Goal: Task Accomplishment & Management: Complete application form

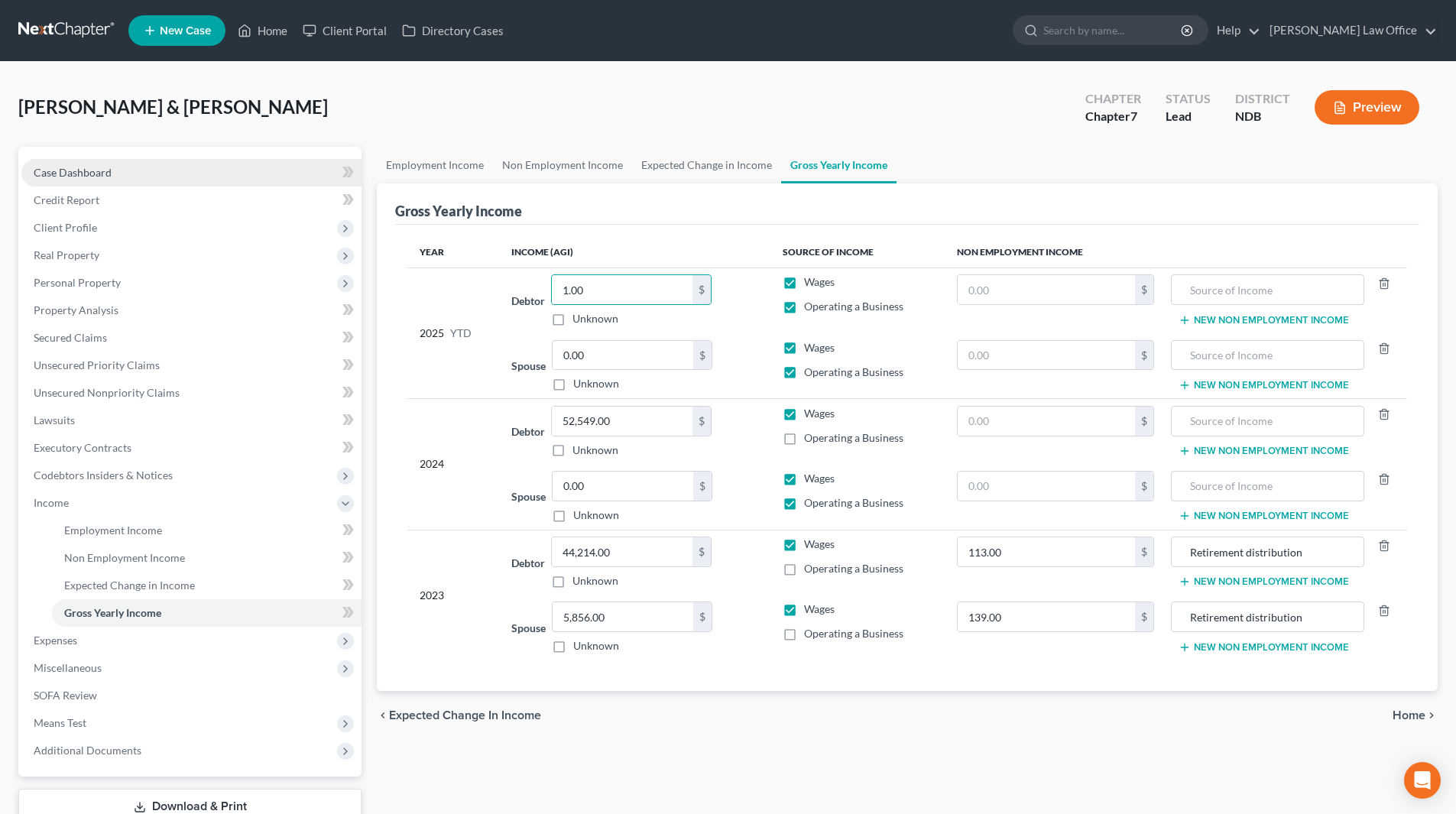
click at [83, 176] on span "Case Dashboard" at bounding box center [72, 172] width 78 height 13
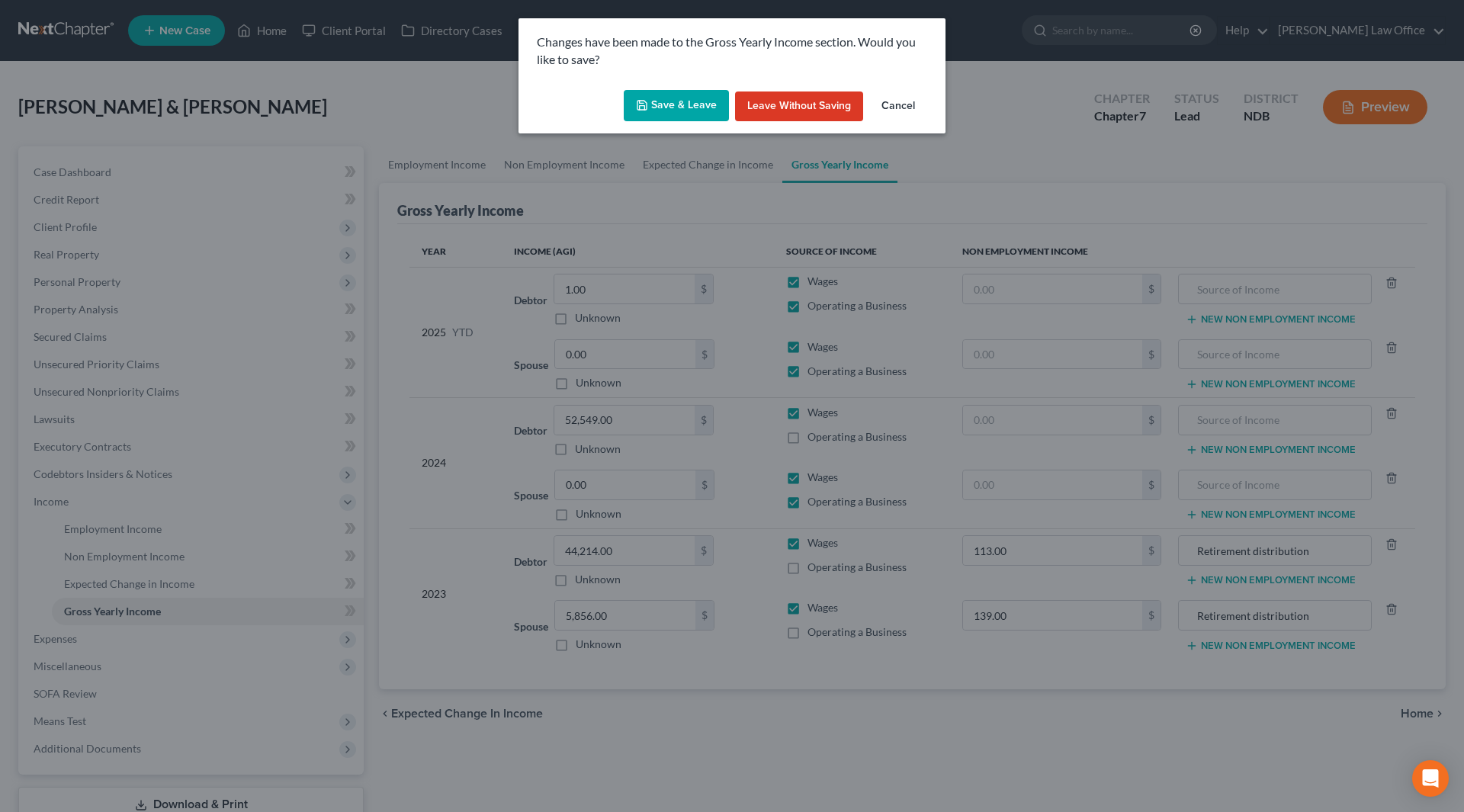
click at [683, 103] on button "Save & Leave" at bounding box center [676, 106] width 105 height 32
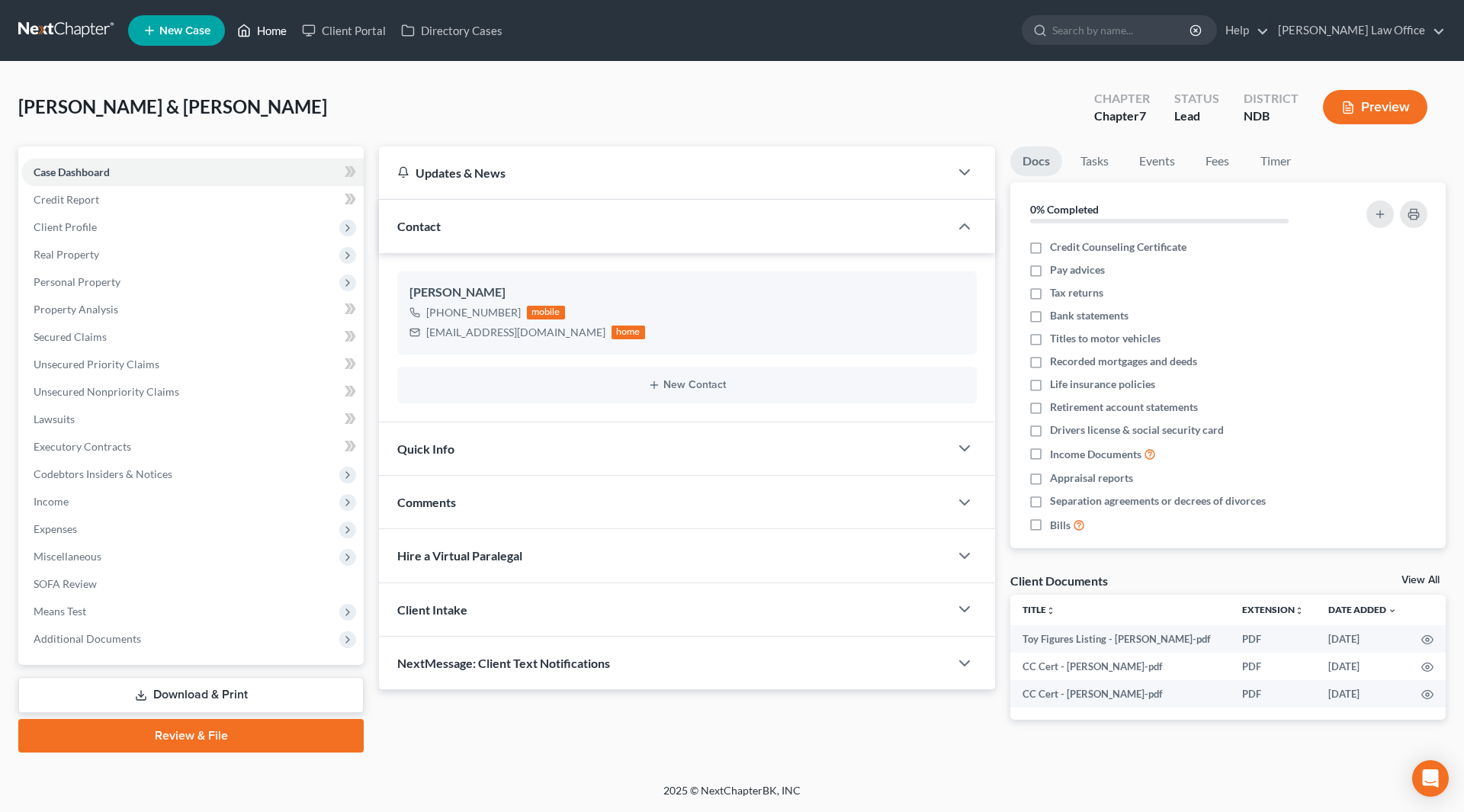
click at [258, 29] on link "Home" at bounding box center [262, 30] width 64 height 28
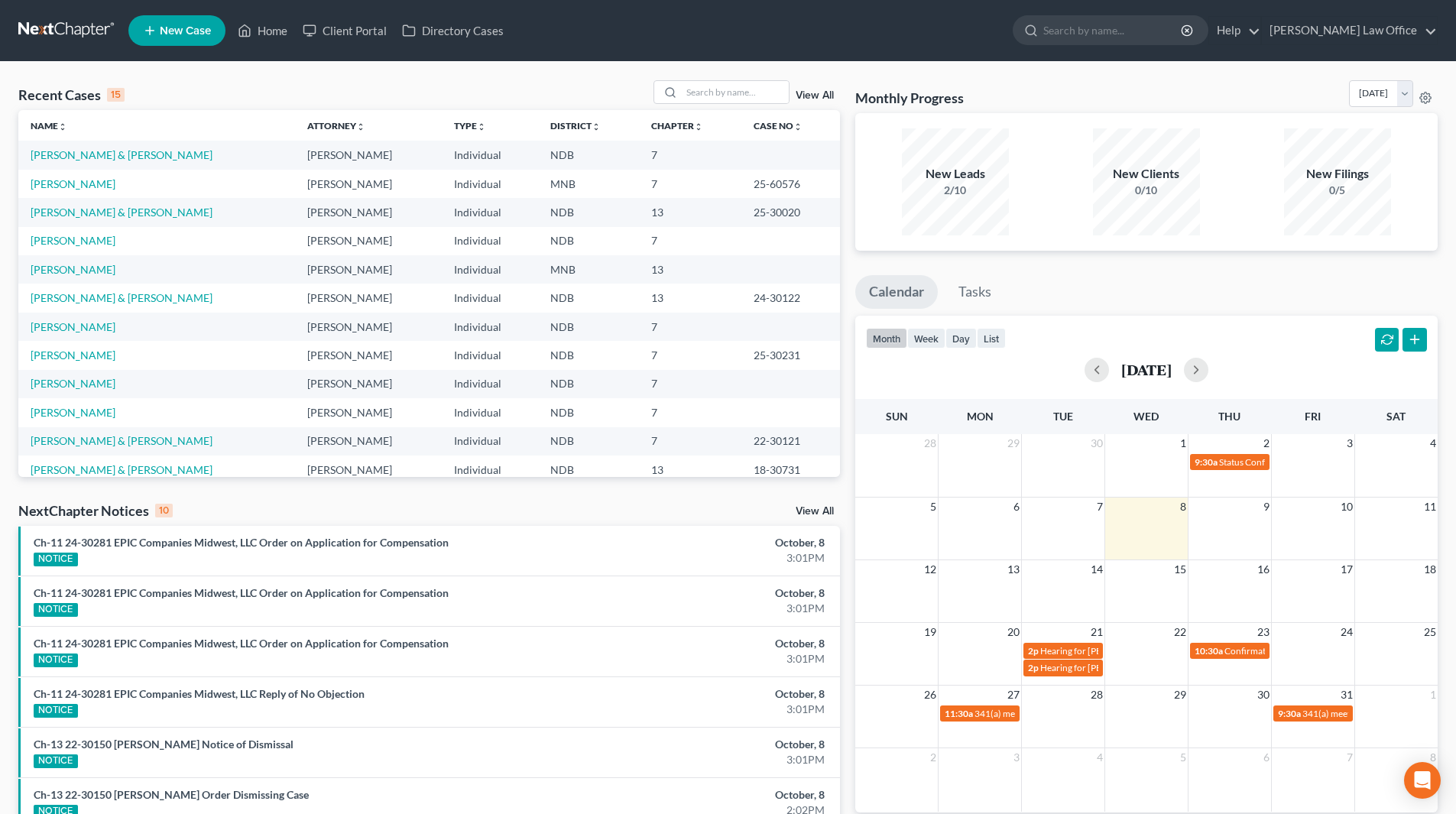
click at [171, 29] on span "New Case" at bounding box center [185, 30] width 52 height 11
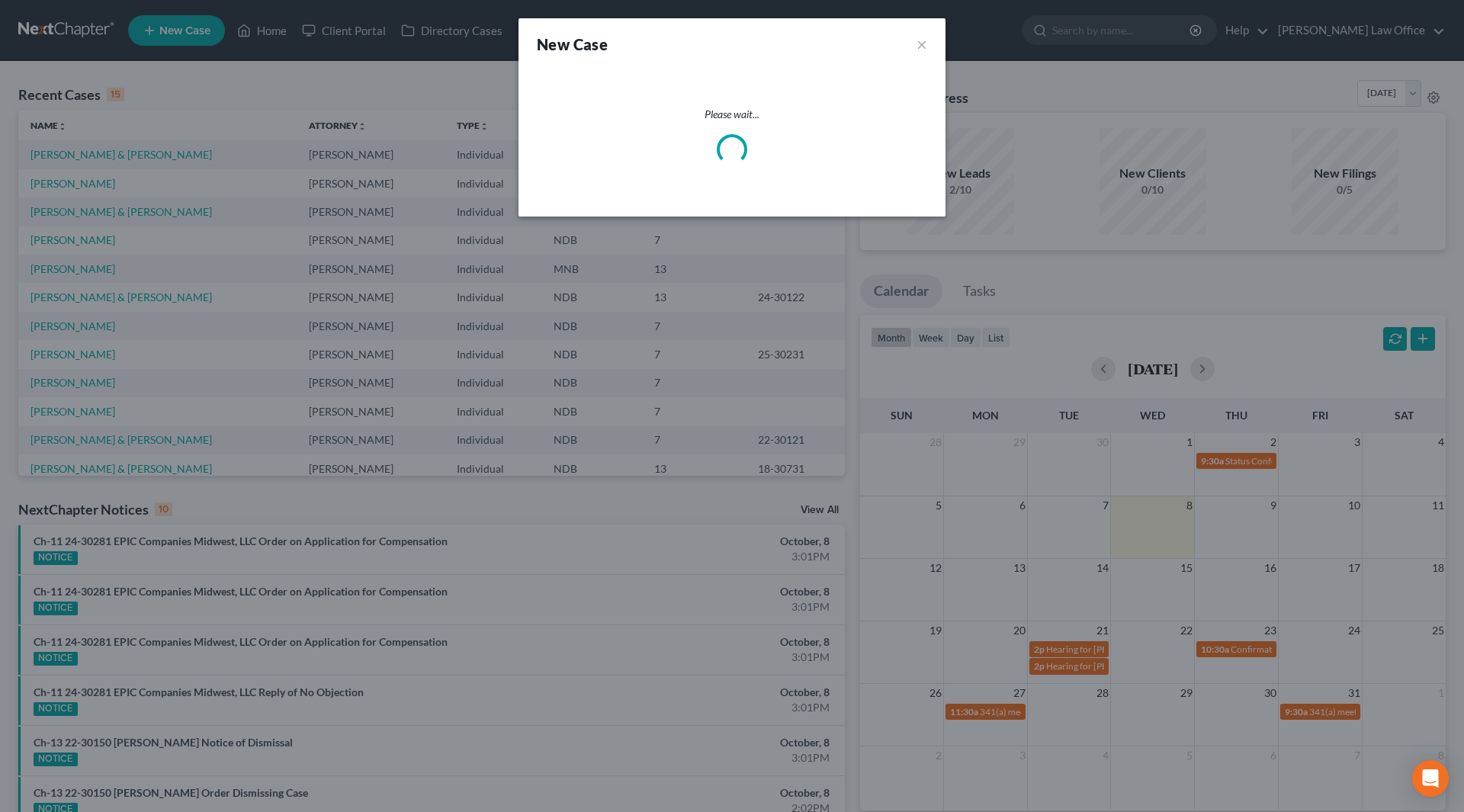
select select "60"
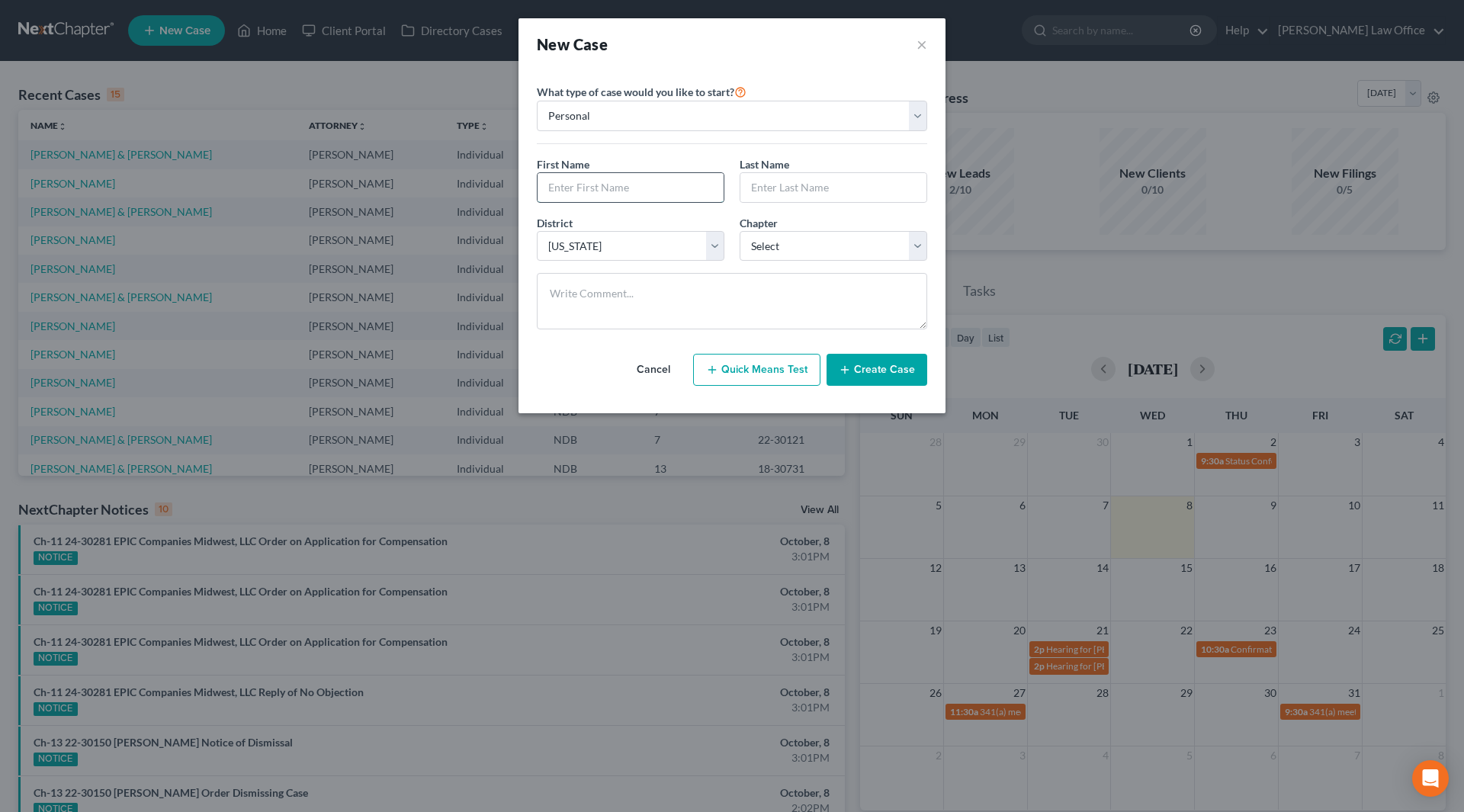
click at [591, 184] on input "text" at bounding box center [630, 188] width 186 height 29
type input "[PERSON_NAME]"
click at [778, 245] on select "Select 7 11 12 13" at bounding box center [833, 246] width 188 height 30
select select "0"
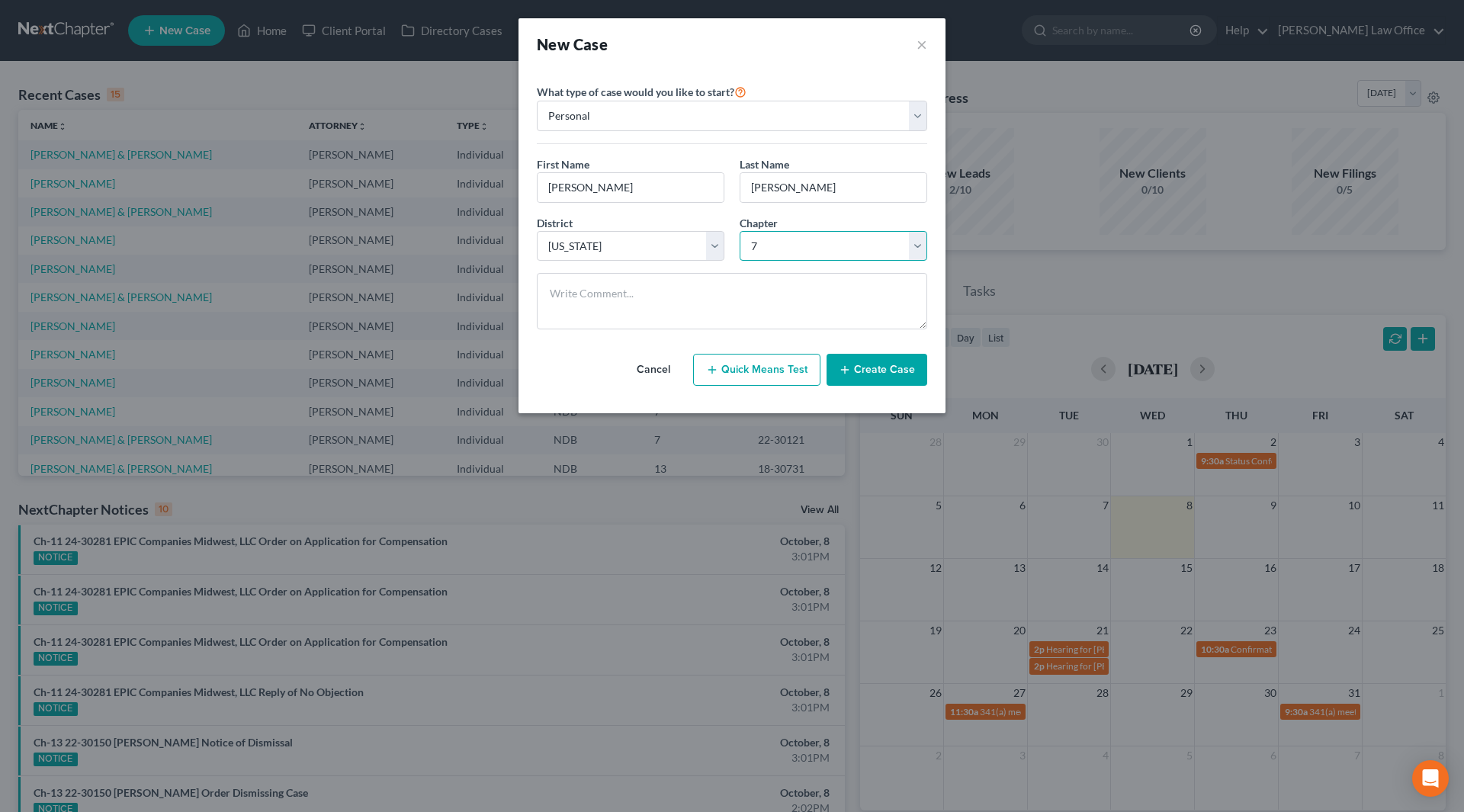
click at [739, 231] on select "Select 7 11 12 13" at bounding box center [833, 246] width 188 height 30
click at [909, 372] on button "Create Case" at bounding box center [876, 370] width 100 height 32
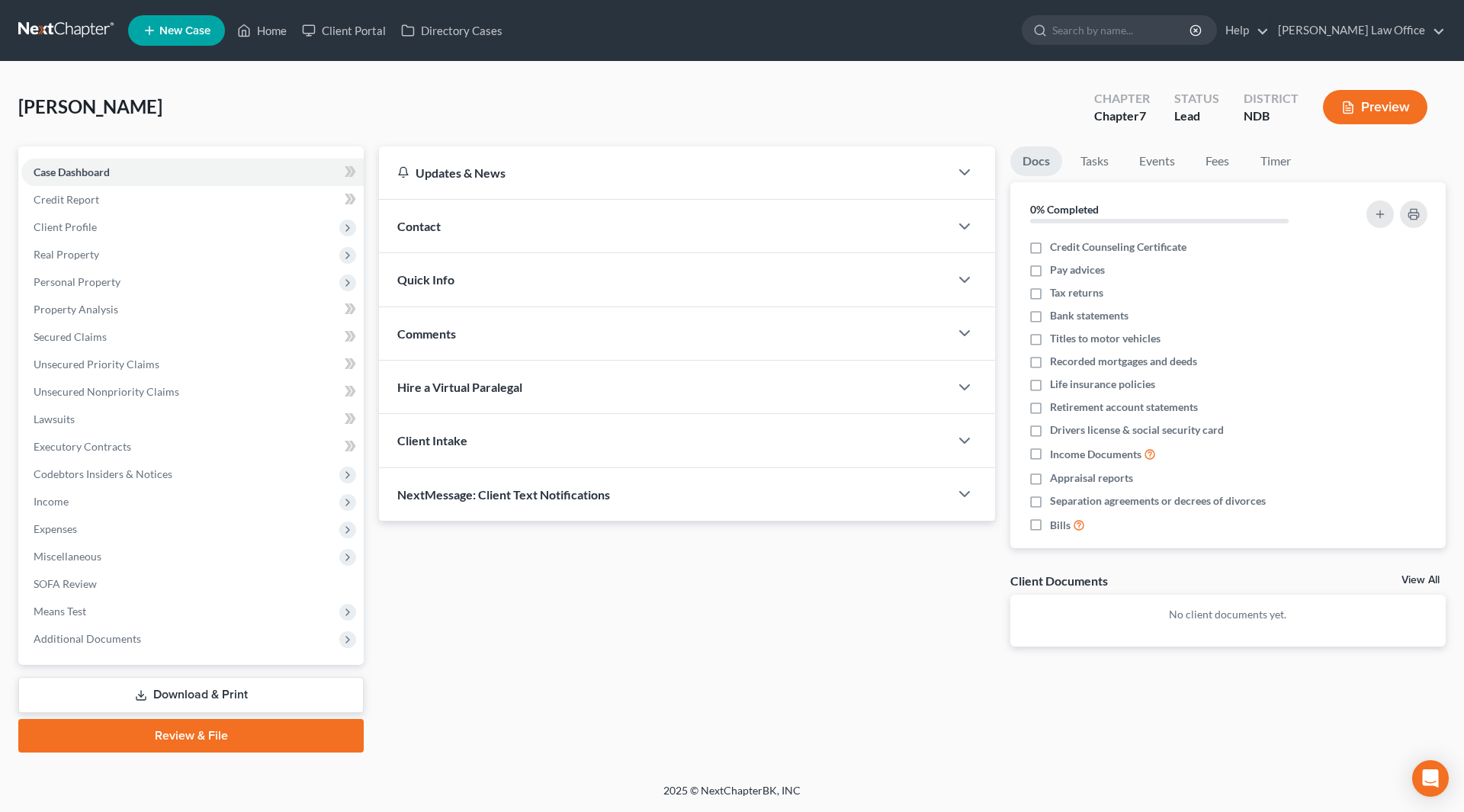
click at [425, 225] on span "Contact" at bounding box center [418, 226] width 43 height 15
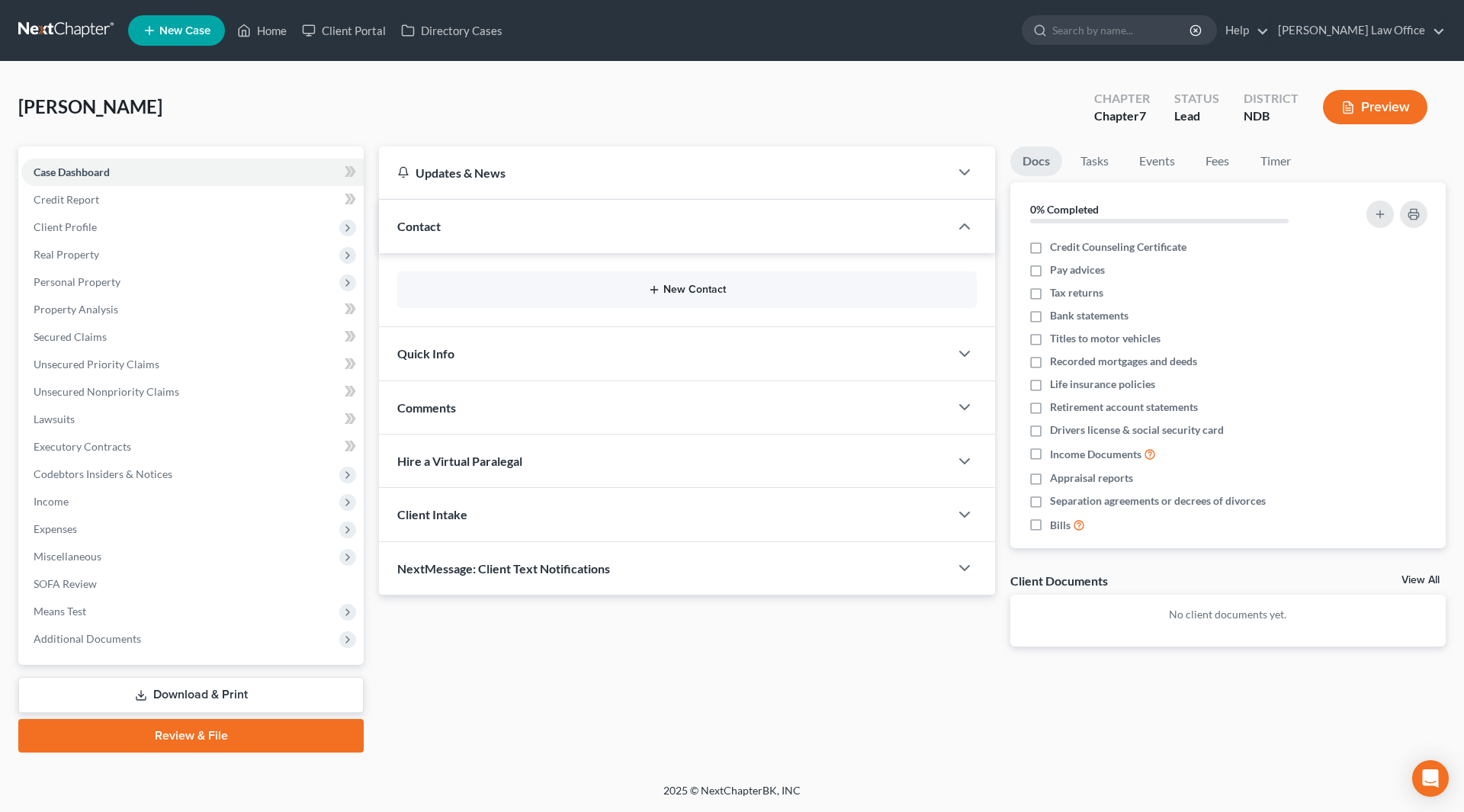
click at [669, 289] on button "New Contact" at bounding box center [686, 289] width 555 height 12
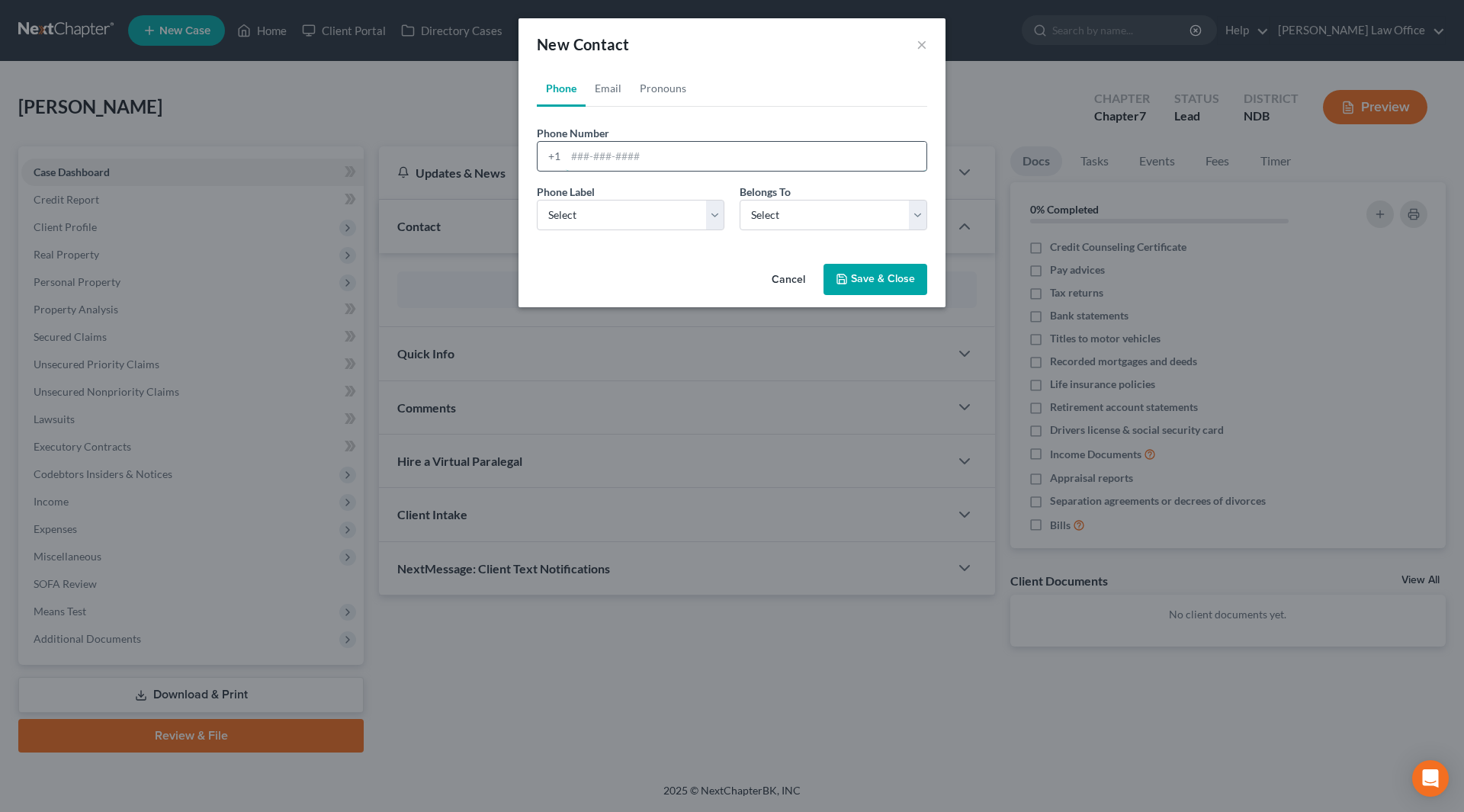
drag, startPoint x: 577, startPoint y: 155, endPoint x: 571, endPoint y: 146, distance: 10.8
click at [577, 155] on input "tel" at bounding box center [746, 156] width 360 height 29
type input "[PHONE_NUMBER]"
click at [719, 212] on select "Select Mobile Home Work Other" at bounding box center [631, 214] width 188 height 30
select select "0"
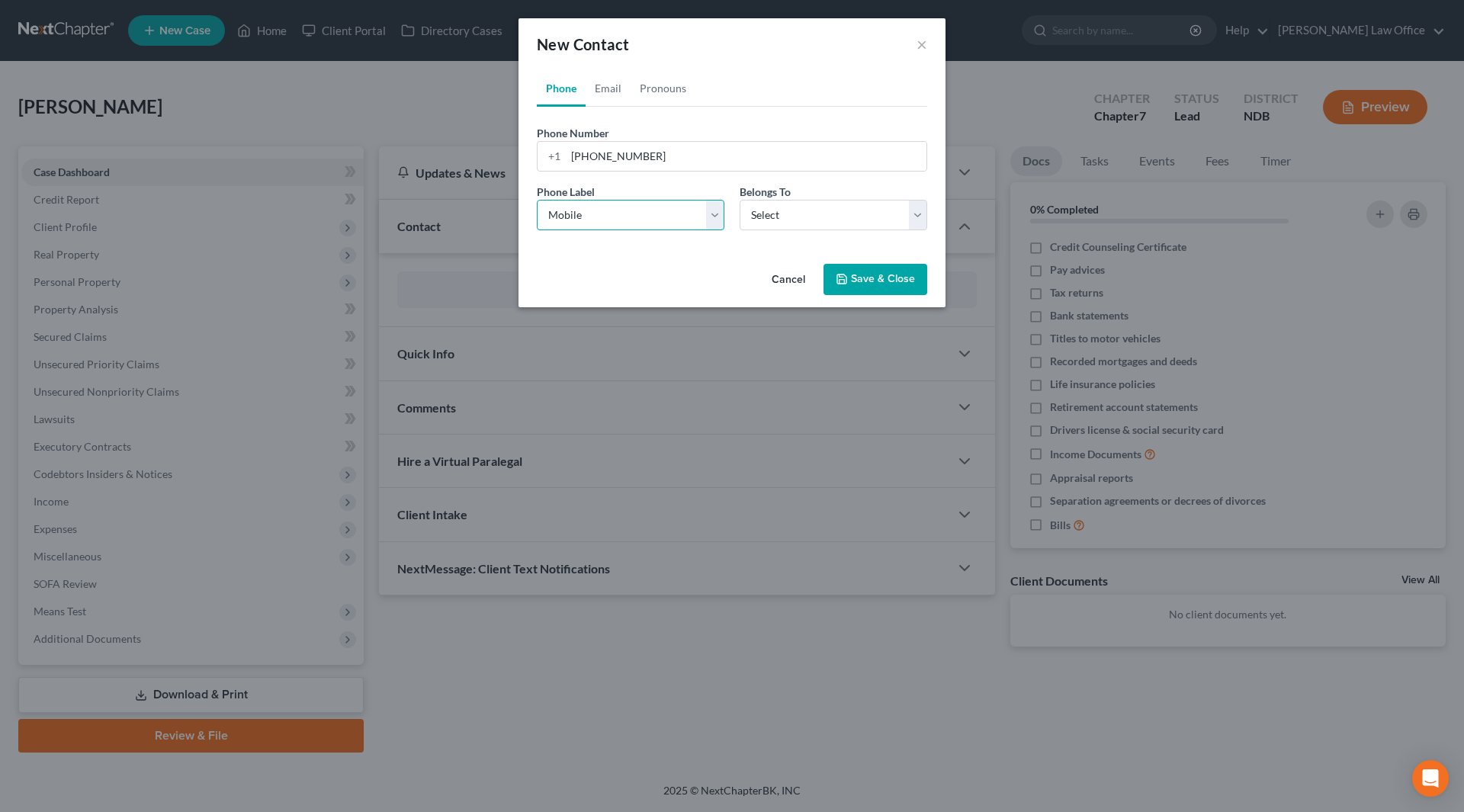
click at [537, 200] on select "Select Mobile Home Work Other" at bounding box center [631, 214] width 188 height 30
click at [751, 223] on select "Select Client Other" at bounding box center [833, 214] width 188 height 30
select select "0"
click at [739, 200] on select "Select Client Other" at bounding box center [833, 214] width 188 height 30
click at [856, 280] on button "Save & Close" at bounding box center [875, 280] width 104 height 32
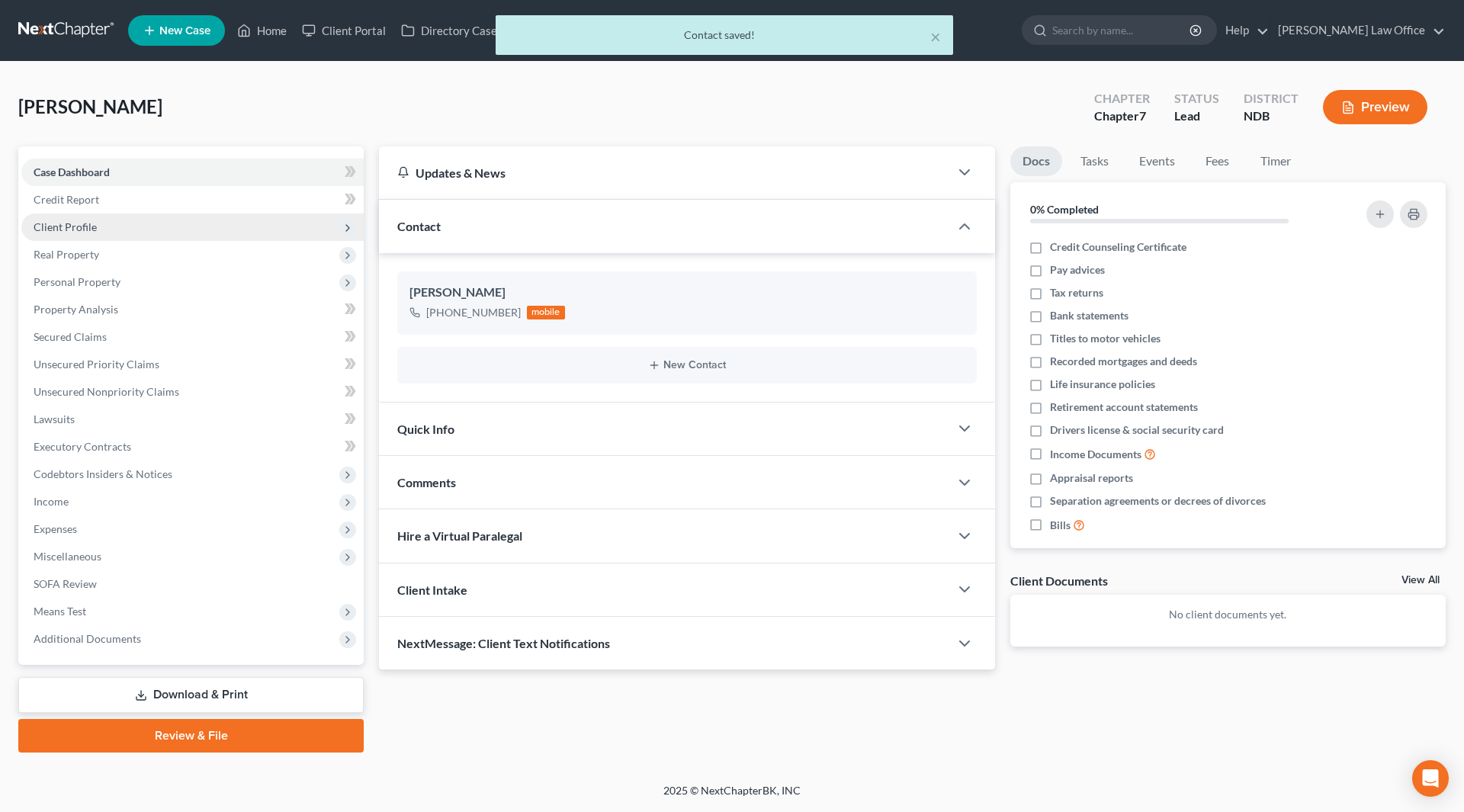
click at [100, 227] on span "Client Profile" at bounding box center [192, 227] width 342 height 28
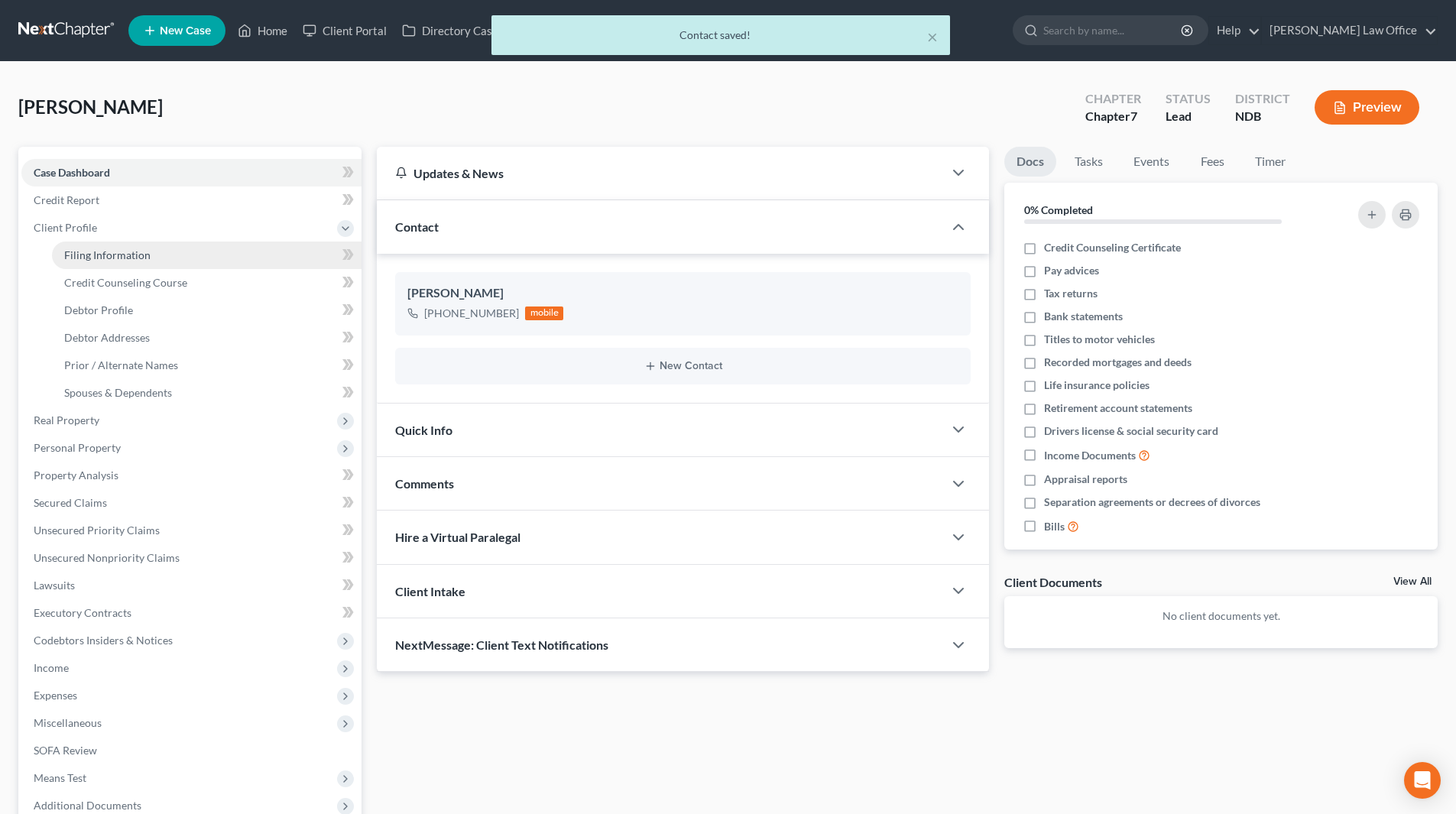
click at [105, 251] on span "Filing Information" at bounding box center [108, 254] width 87 height 13
select select "1"
select select "0"
select select "60"
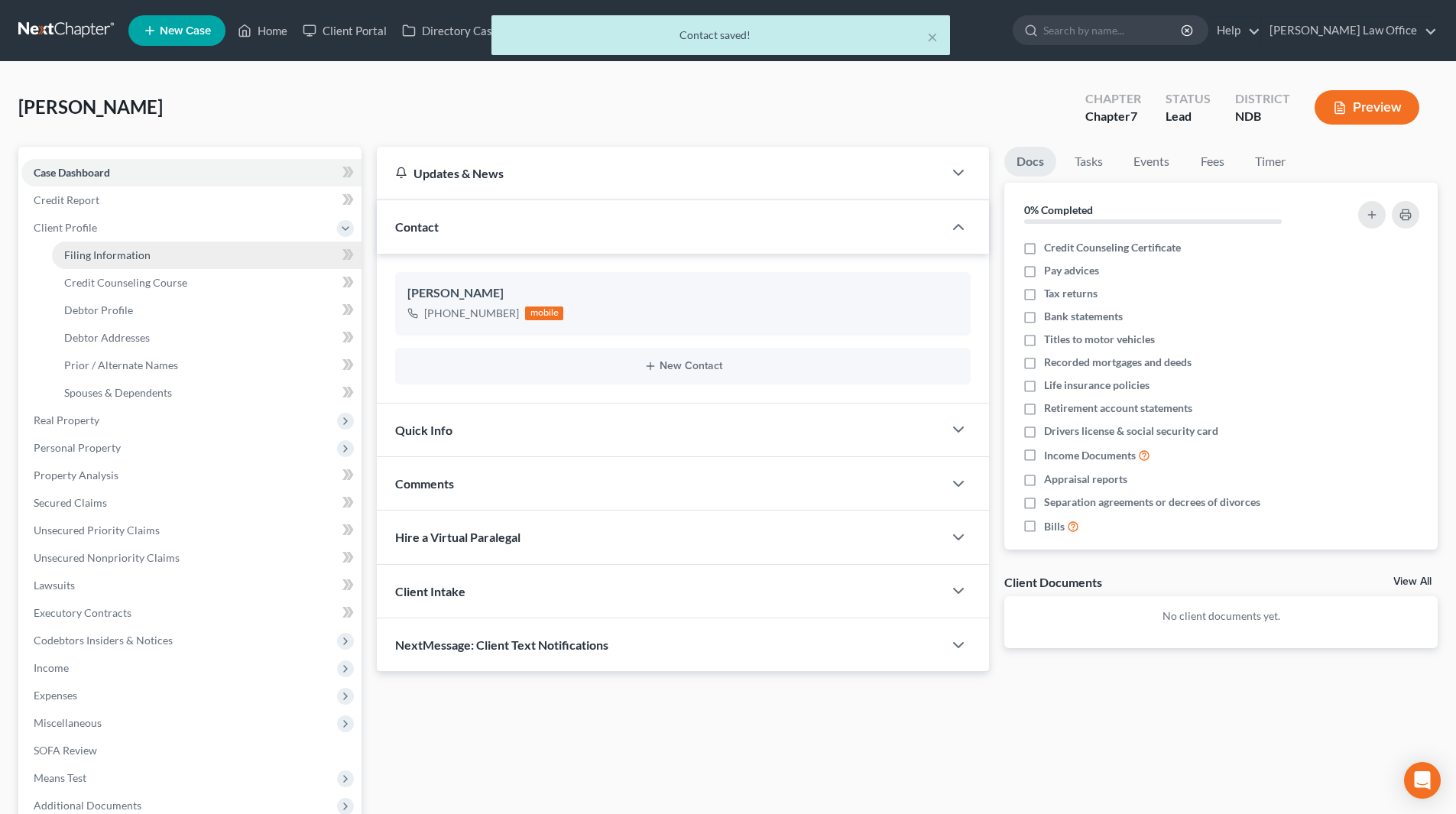
select select "29"
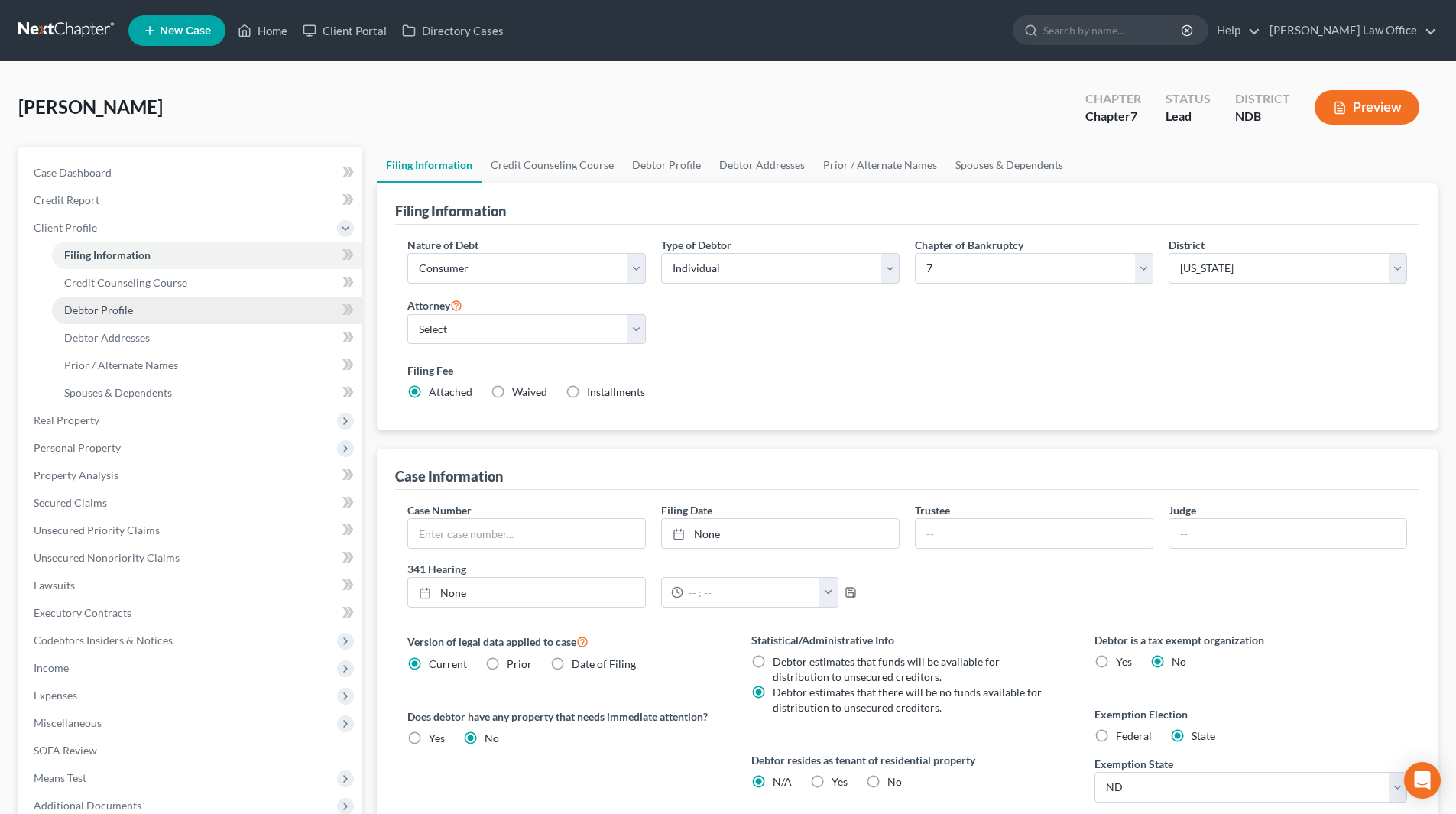
click at [114, 304] on span "Debtor Profile" at bounding box center [99, 310] width 69 height 13
select select "0"
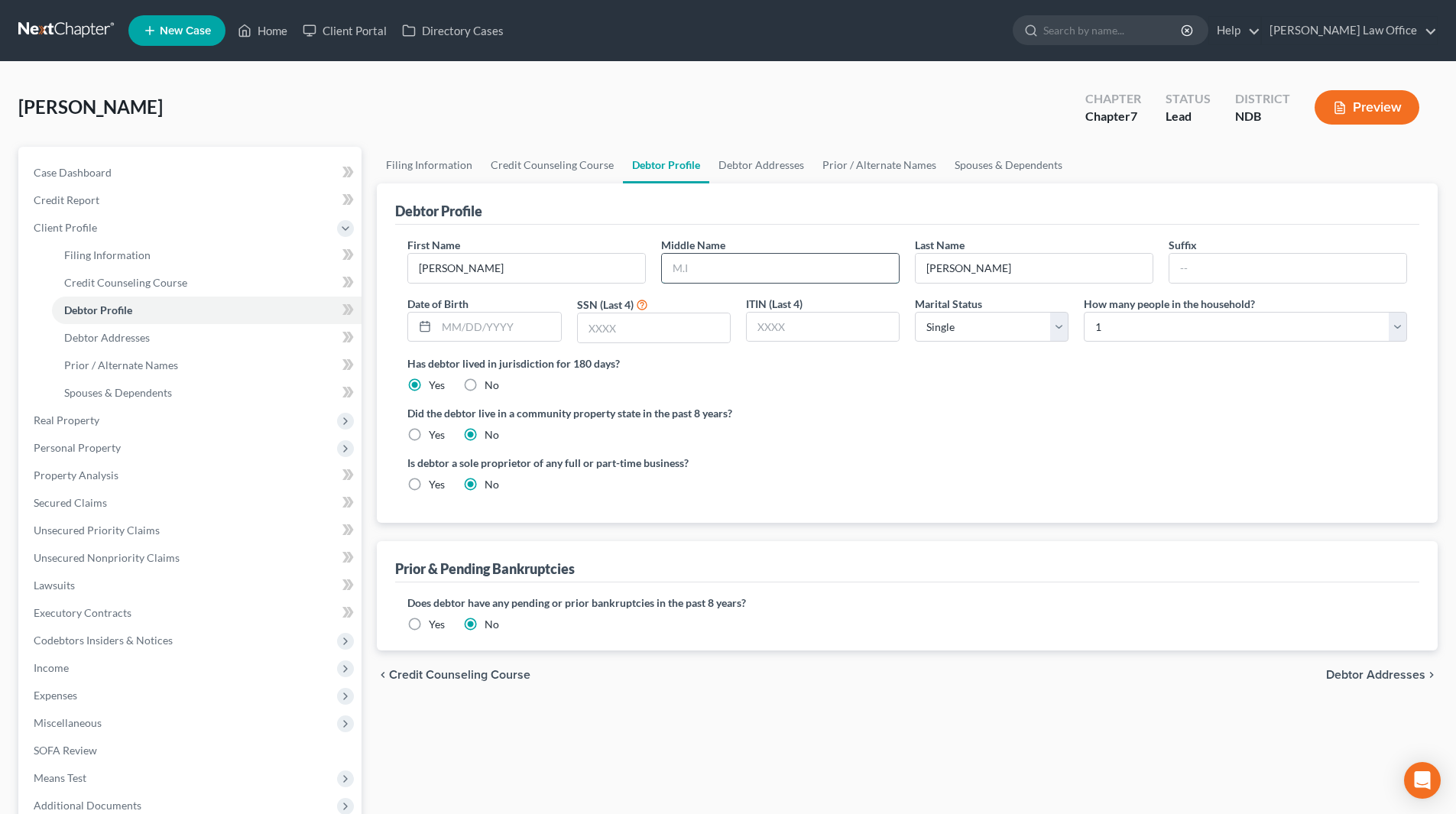
click at [717, 277] on input "text" at bounding box center [780, 268] width 237 height 29
click at [491, 324] on input "text" at bounding box center [498, 327] width 124 height 29
type input "[DATE]"
click at [631, 322] on input "text" at bounding box center [654, 328] width 152 height 29
type input "1314"
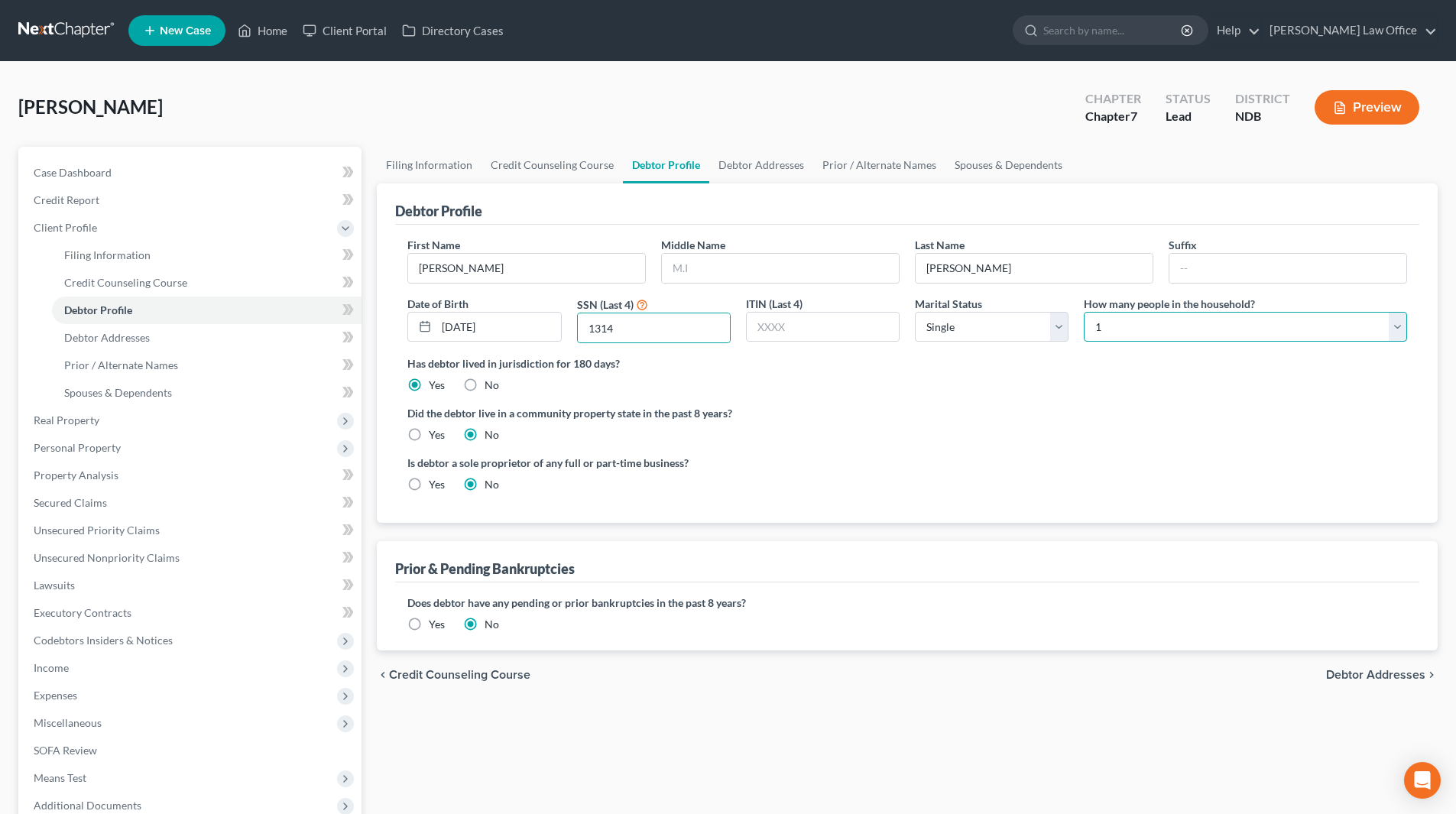
click at [1137, 322] on select "Select 1 2 3 4 5 6 7 8 9 10 11 12 13 14 15 16 17 18 19 20" at bounding box center [1245, 326] width 324 height 30
select select "2"
click at [1083, 312] on select "Select 1 2 3 4 5 6 7 8 9 10 11 12 13 14 15 16 17 18 19 20" at bounding box center [1245, 326] width 324 height 30
click at [129, 340] on span "Debtor Addresses" at bounding box center [107, 337] width 86 height 13
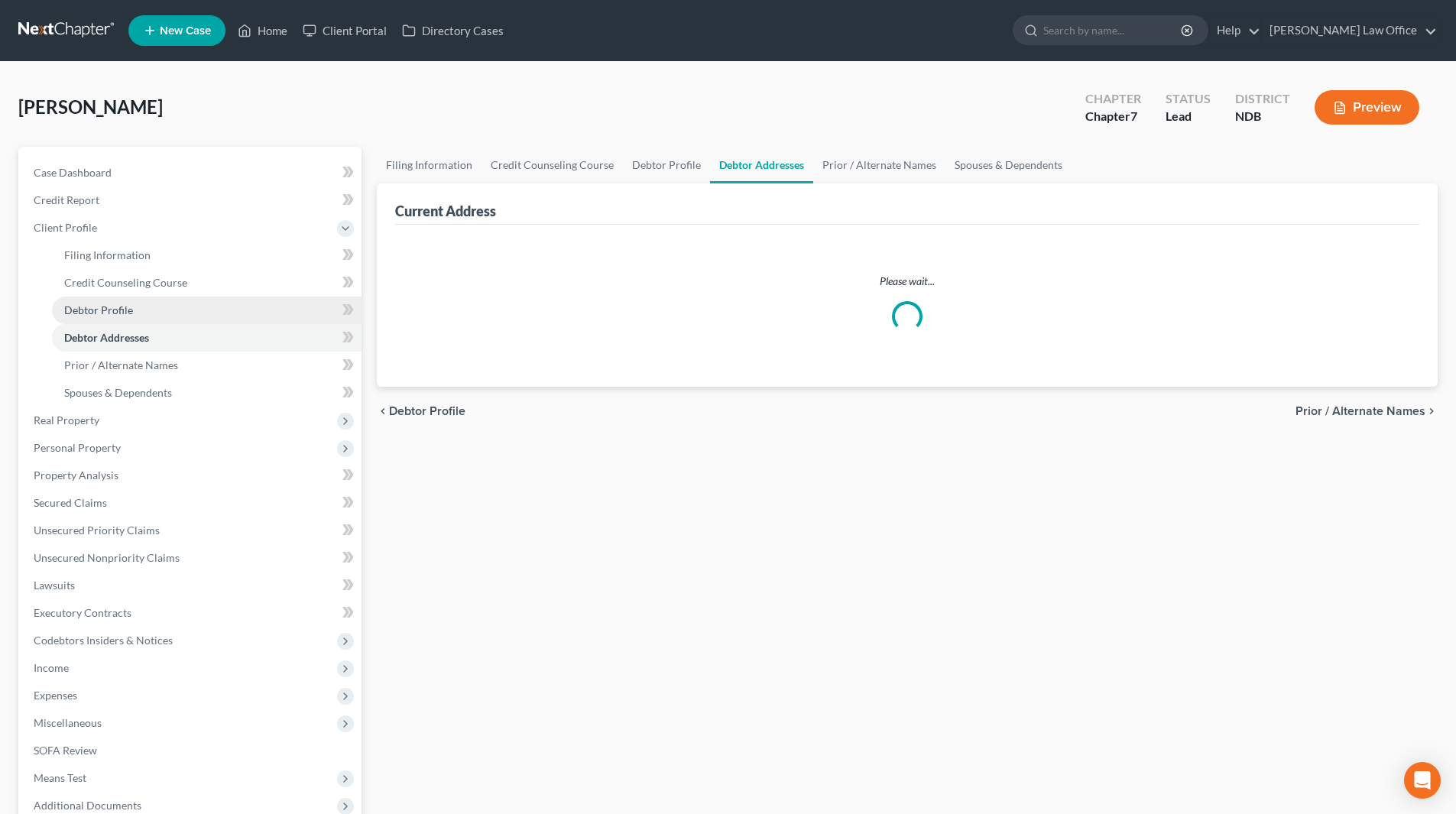
select select "0"
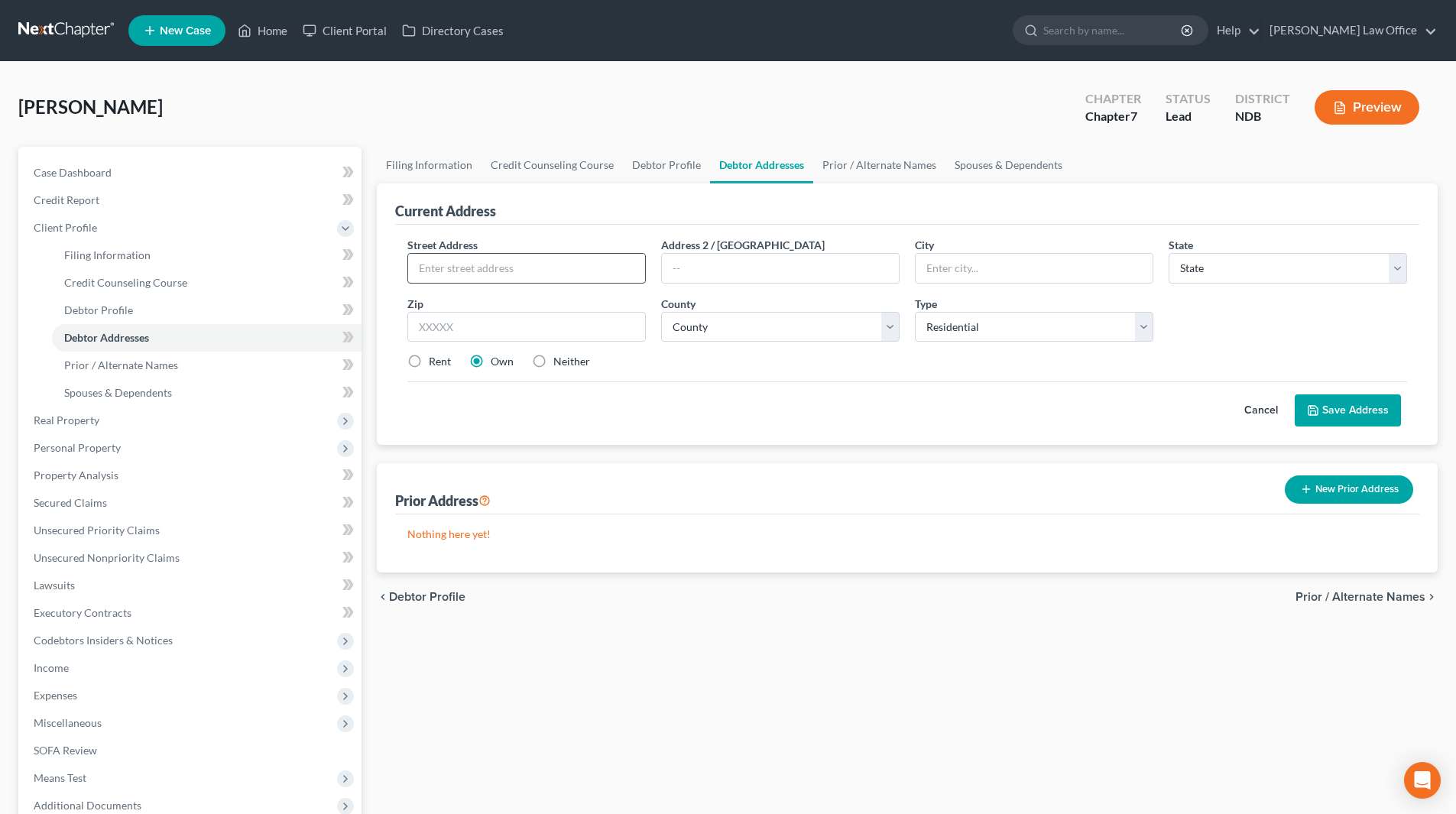
click at [585, 275] on input "text" at bounding box center [527, 268] width 237 height 29
click at [539, 257] on input "[STREET_ADDRESS] S." at bounding box center [527, 268] width 237 height 29
type input "[STREET_ADDRESS] S., #302"
type input "Fargo"
select select "29"
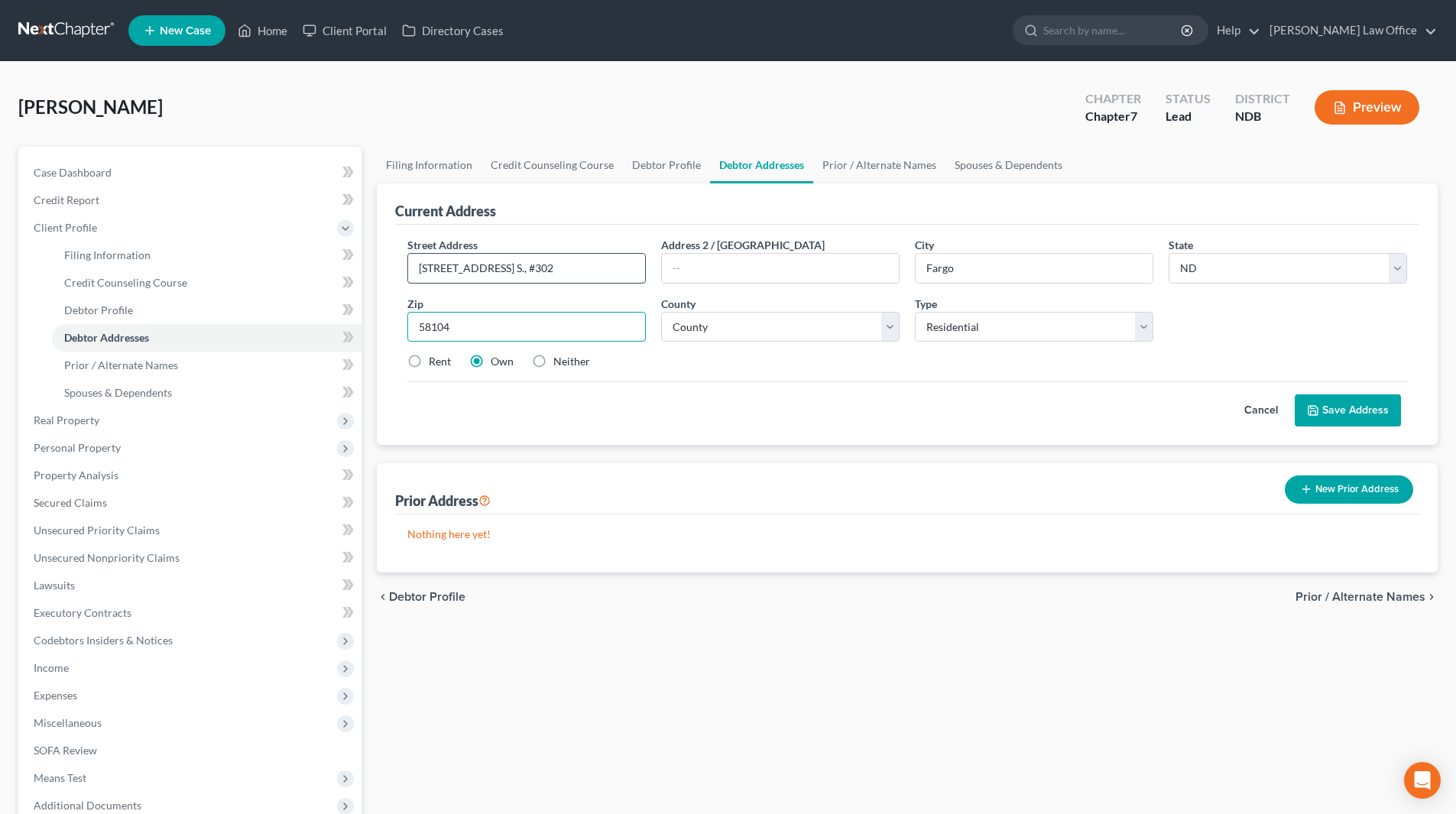
type input "58104"
click at [819, 346] on div "Street Address * [STREET_ADDRESS] S., #302 Address 2 / [GEOGRAPHIC_DATA] * [GEO…" at bounding box center [907, 310] width 1015 height 146
click at [815, 333] on select "County [GEOGRAPHIC_DATA] [GEOGRAPHIC_DATA] [GEOGRAPHIC_DATA] [GEOGRAPHIC_DATA] …" at bounding box center [780, 326] width 239 height 30
select select "8"
click at [661, 312] on select "County [GEOGRAPHIC_DATA] [GEOGRAPHIC_DATA] [GEOGRAPHIC_DATA] [GEOGRAPHIC_DATA] …" at bounding box center [780, 326] width 239 height 30
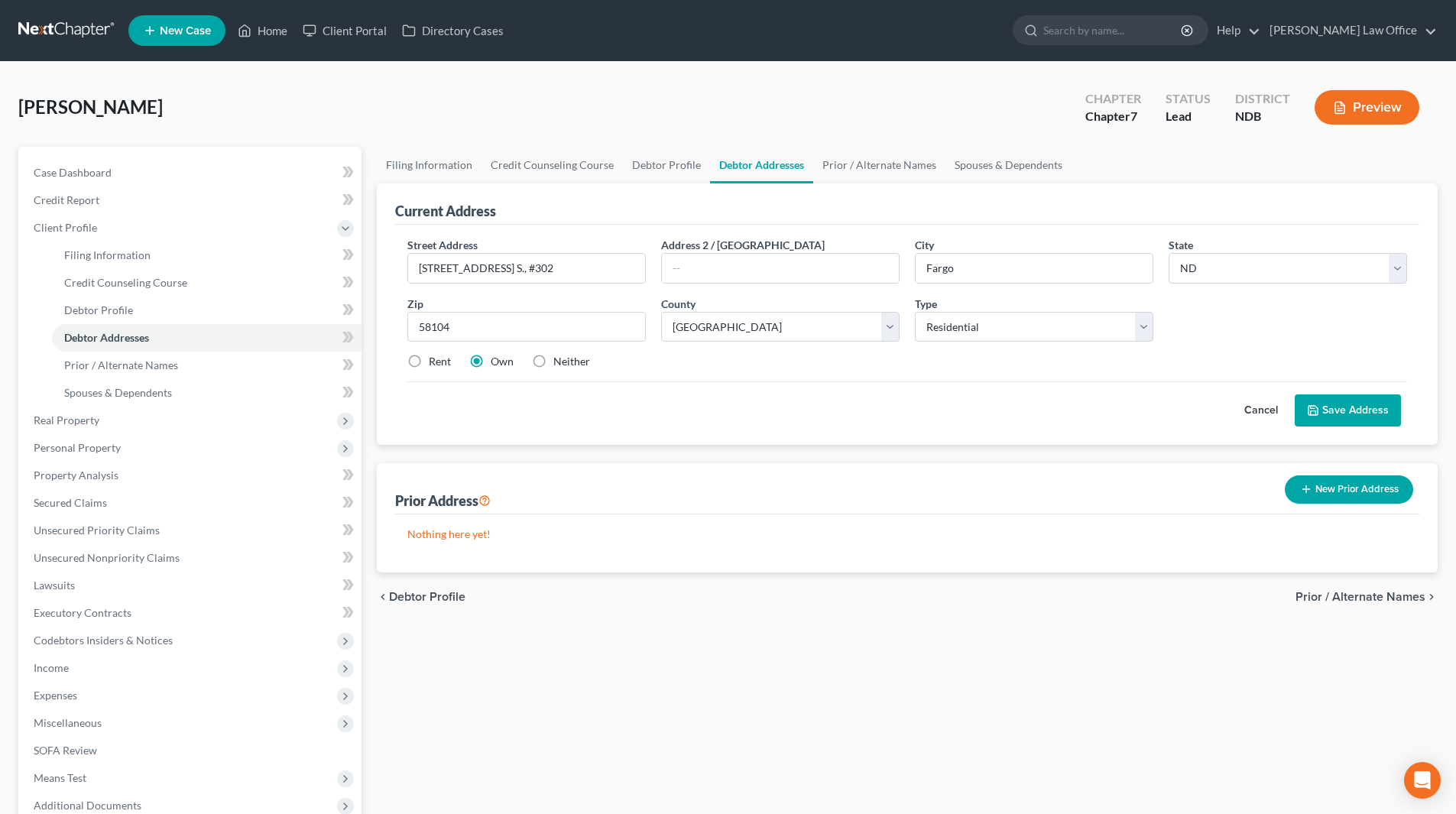
click at [429, 358] on label "Rent" at bounding box center [440, 361] width 22 height 16
click at [435, 358] on input "Rent" at bounding box center [440, 359] width 10 height 10
radio input "true"
click at [1344, 392] on div "Cancel Save Address" at bounding box center [907, 404] width 1000 height 45
click at [1347, 405] on button "Save Address" at bounding box center [1347, 410] width 106 height 32
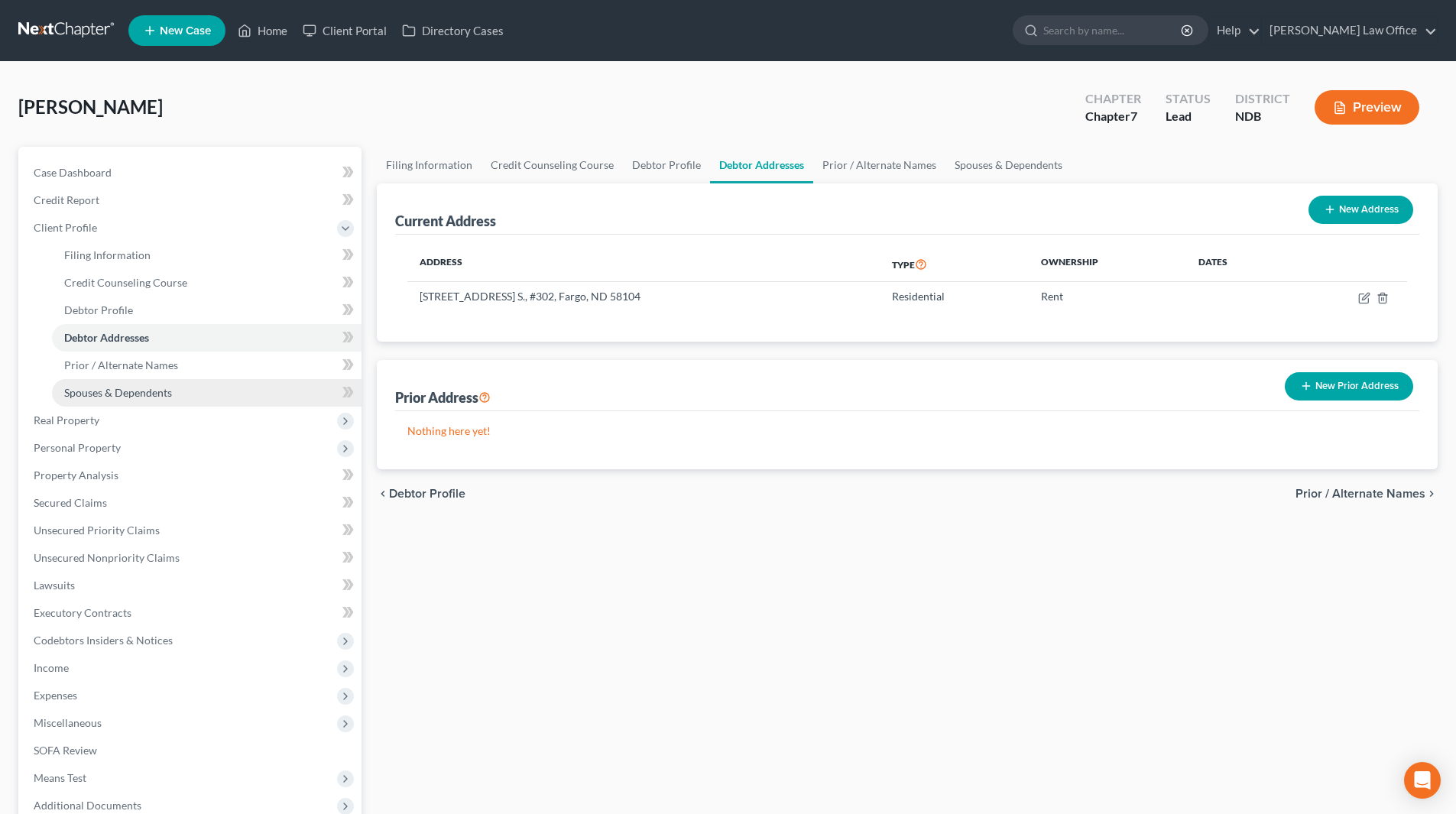
click at [154, 383] on link "Spouses & Dependents" at bounding box center [207, 393] width 310 height 28
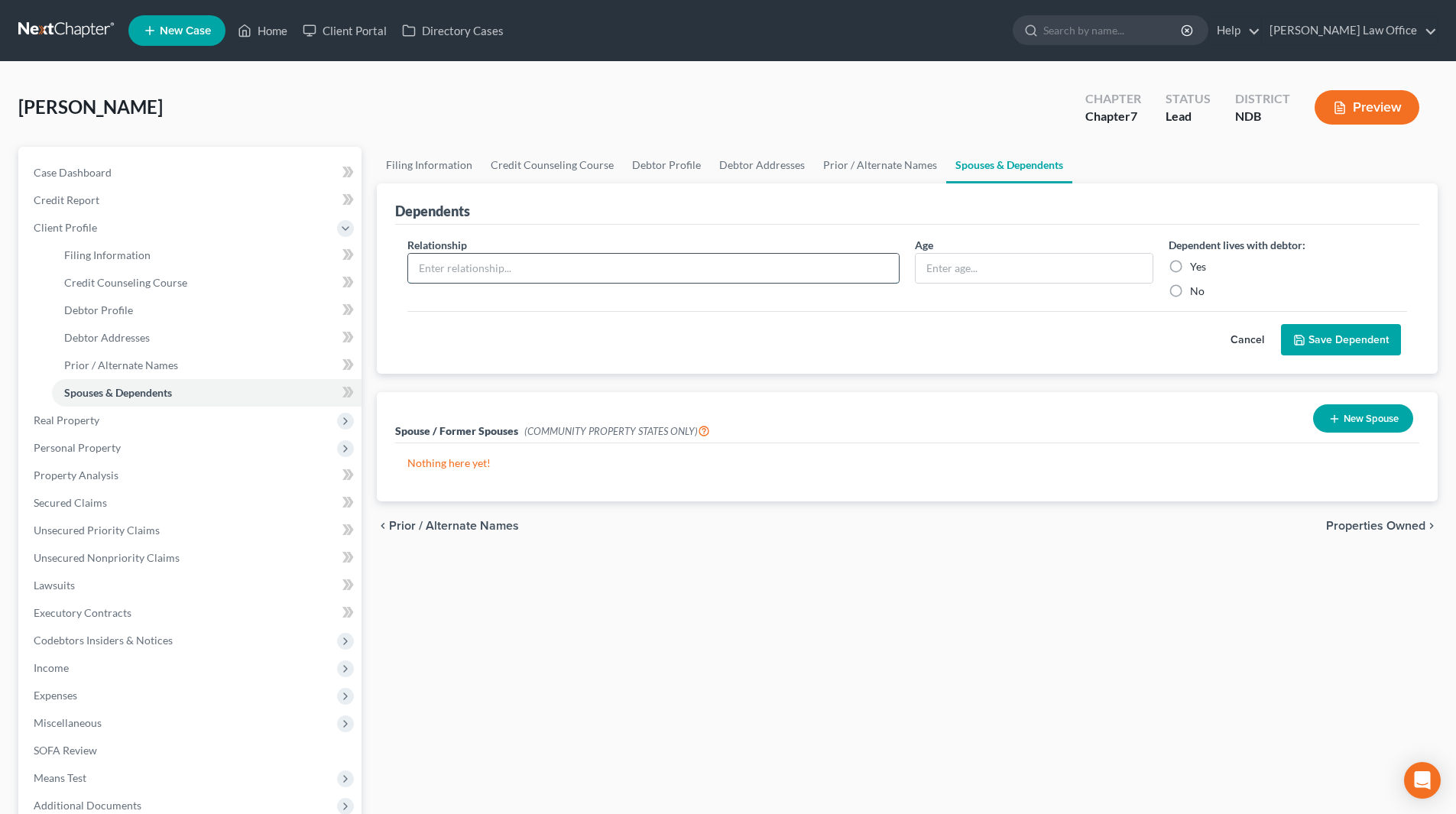
click at [517, 262] on input "text" at bounding box center [654, 268] width 491 height 29
type input "Son"
click at [972, 274] on input "text" at bounding box center [1034, 268] width 237 height 29
type input "10"
click at [1190, 265] on label "Yes" at bounding box center [1198, 266] width 16 height 16
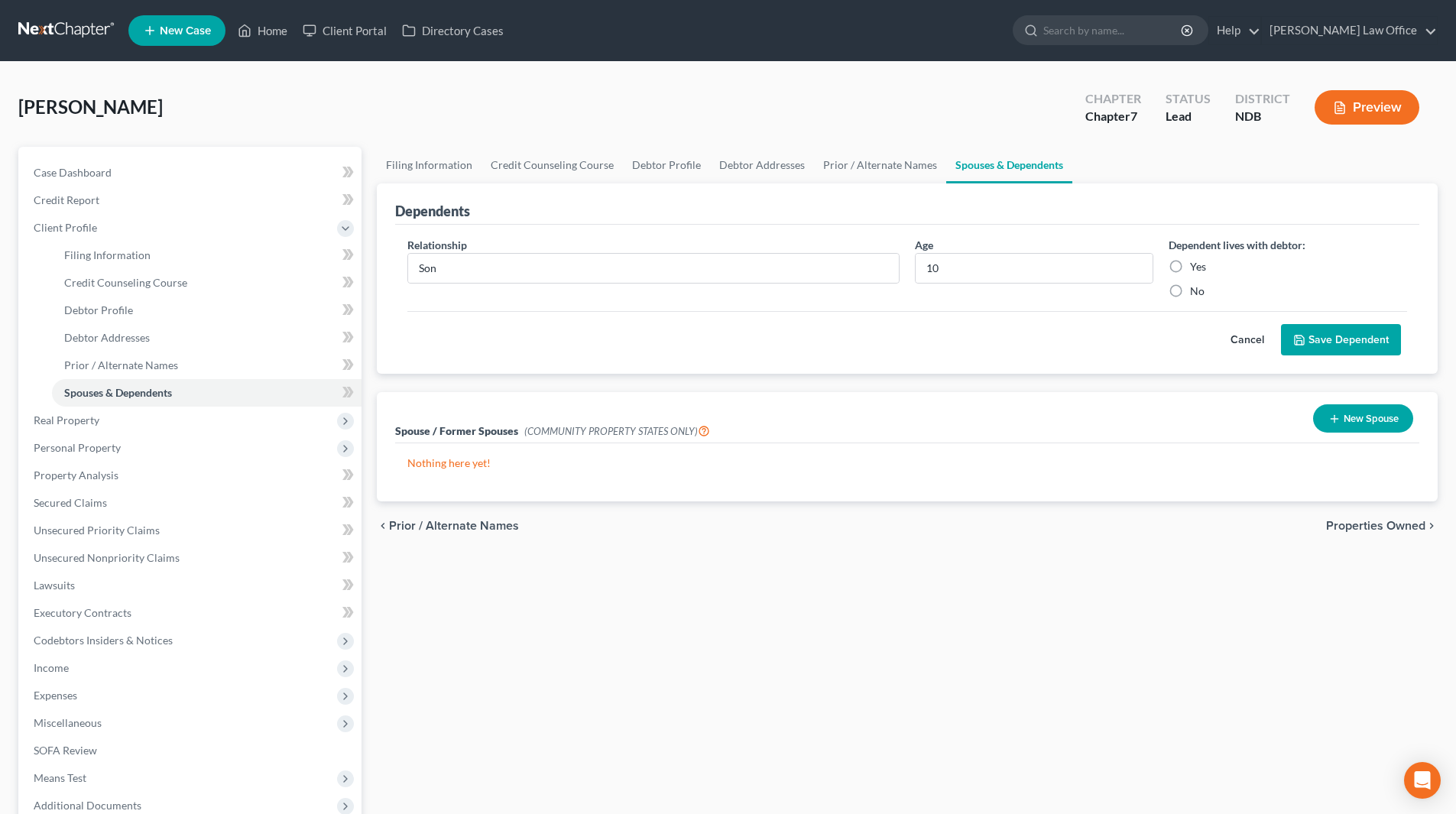
click at [1196, 265] on input "Yes" at bounding box center [1201, 264] width 10 height 10
radio input "true"
click at [1325, 339] on button "Save Dependent" at bounding box center [1341, 339] width 120 height 32
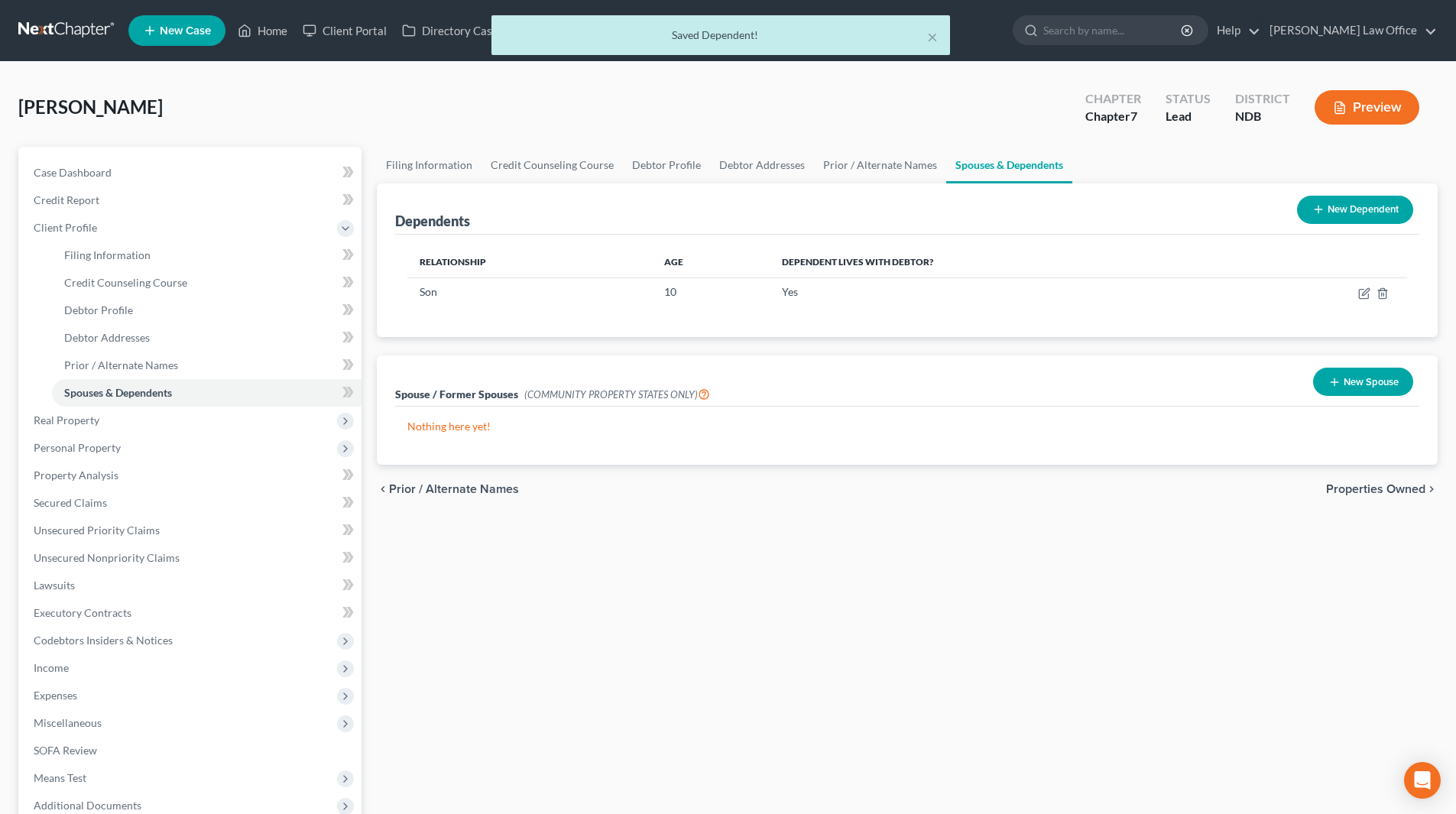
click at [1320, 209] on line at bounding box center [1318, 209] width 6 height 0
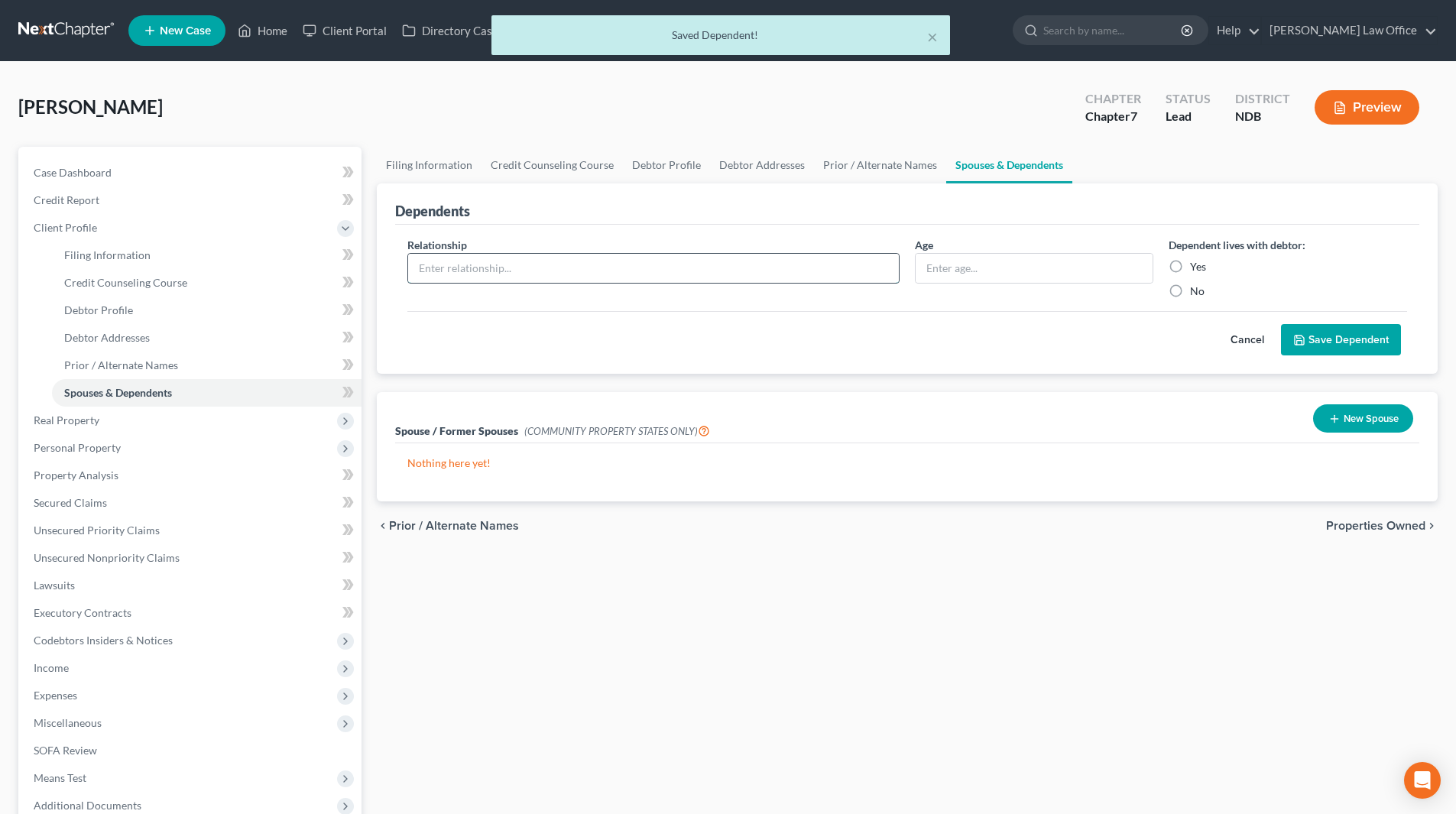
click at [645, 264] on input "text" at bounding box center [654, 268] width 491 height 29
type input "Daughter"
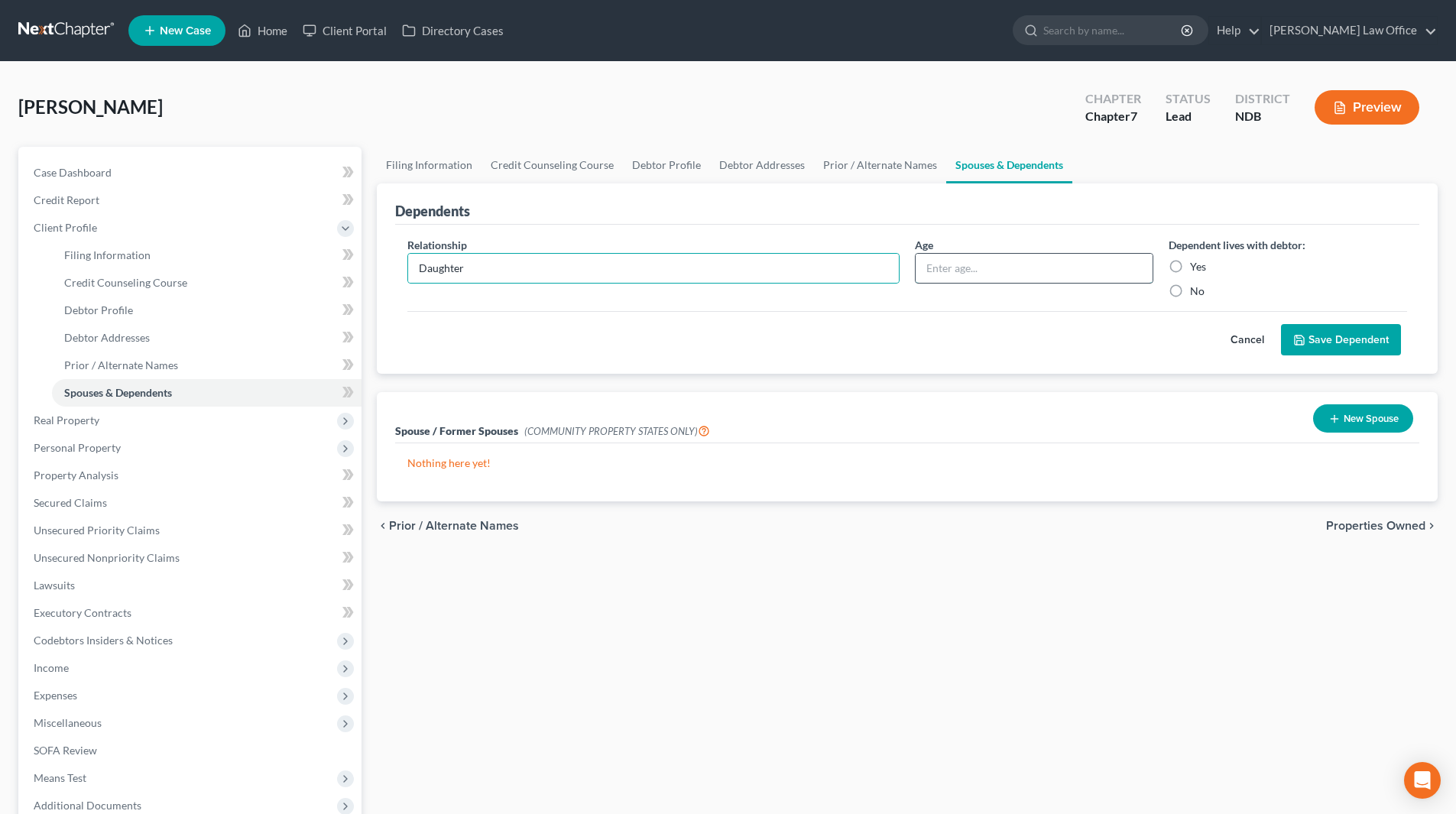
click at [988, 278] on input "text" at bounding box center [1034, 268] width 237 height 29
type input "7"
click at [1192, 265] on label "Yes" at bounding box center [1198, 266] width 16 height 16
click at [1196, 265] on input "Yes" at bounding box center [1201, 264] width 10 height 10
radio input "true"
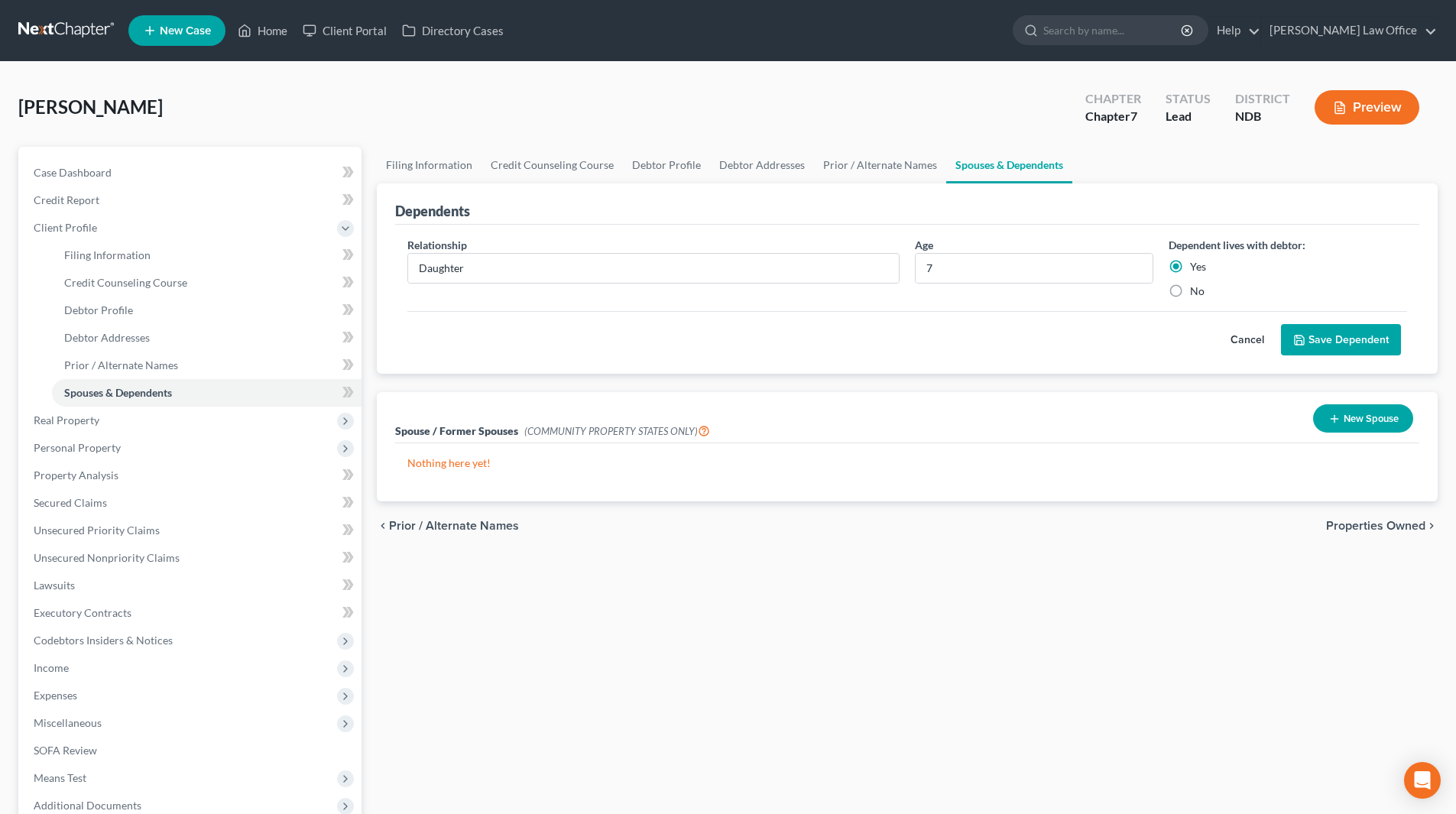
click at [1303, 328] on button "Save Dependent" at bounding box center [1341, 339] width 120 height 32
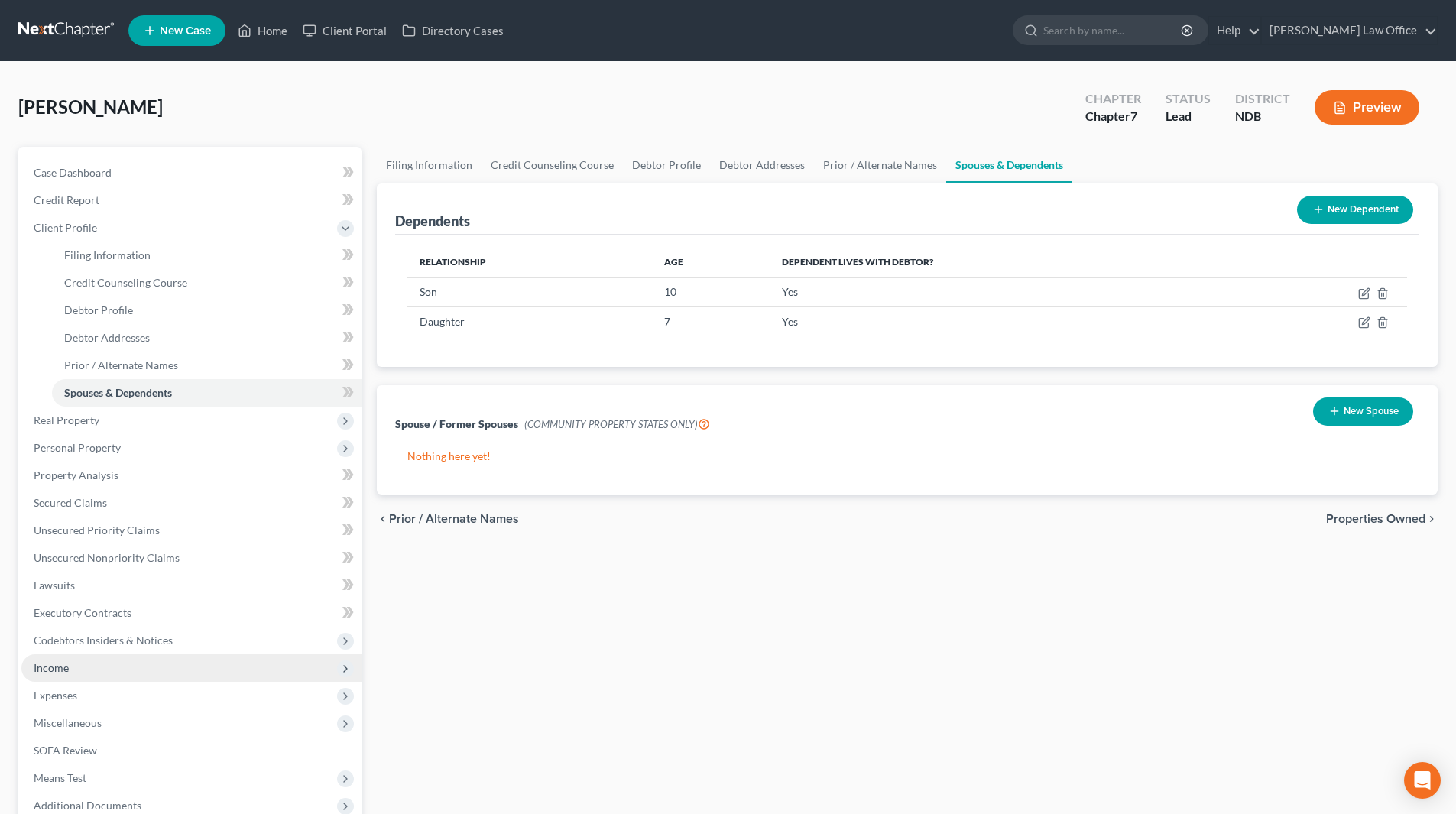
click at [60, 671] on span "Income" at bounding box center [51, 667] width 35 height 13
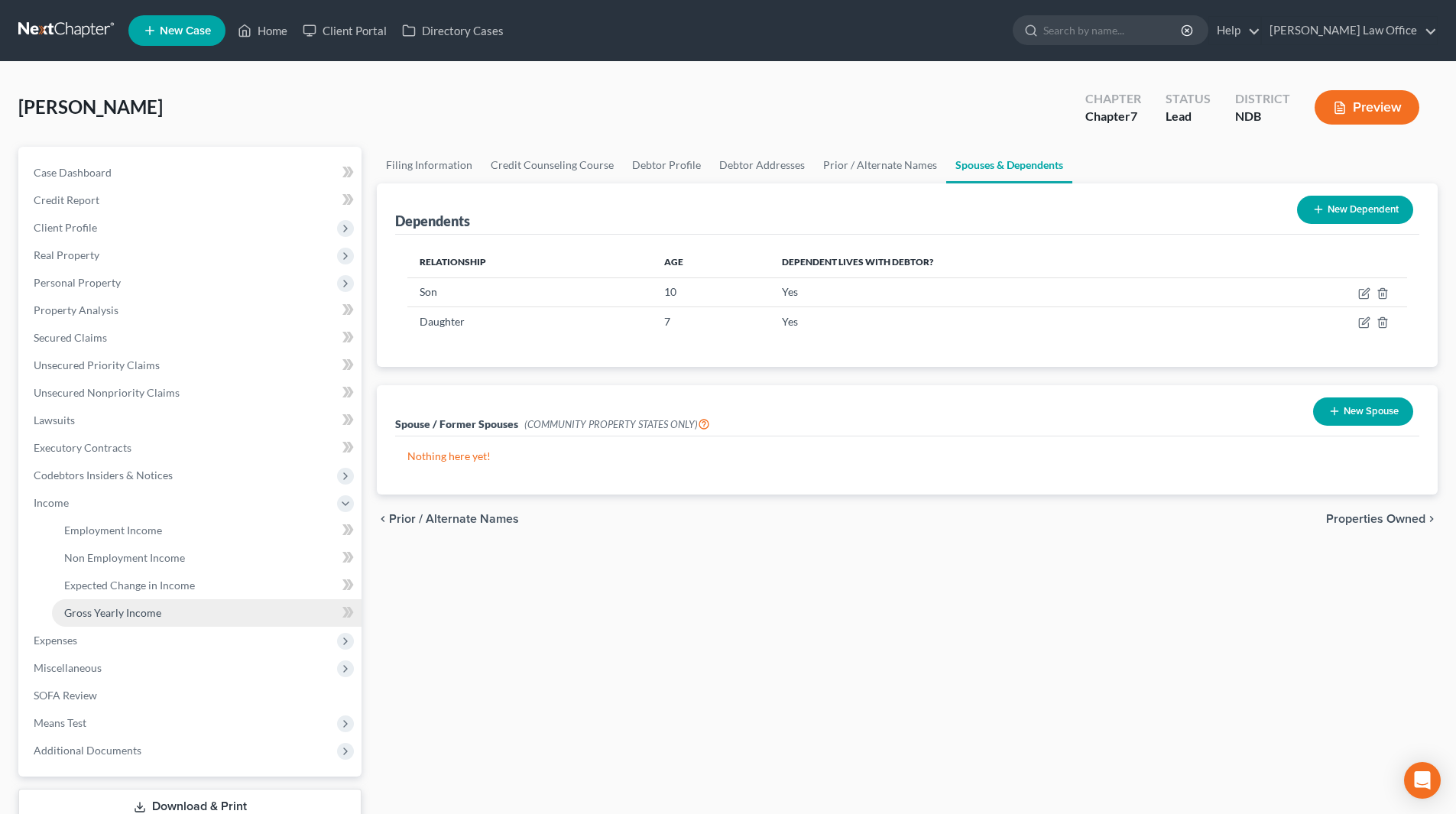
click at [101, 608] on span "Gross Yearly Income" at bounding box center [112, 612] width 97 height 13
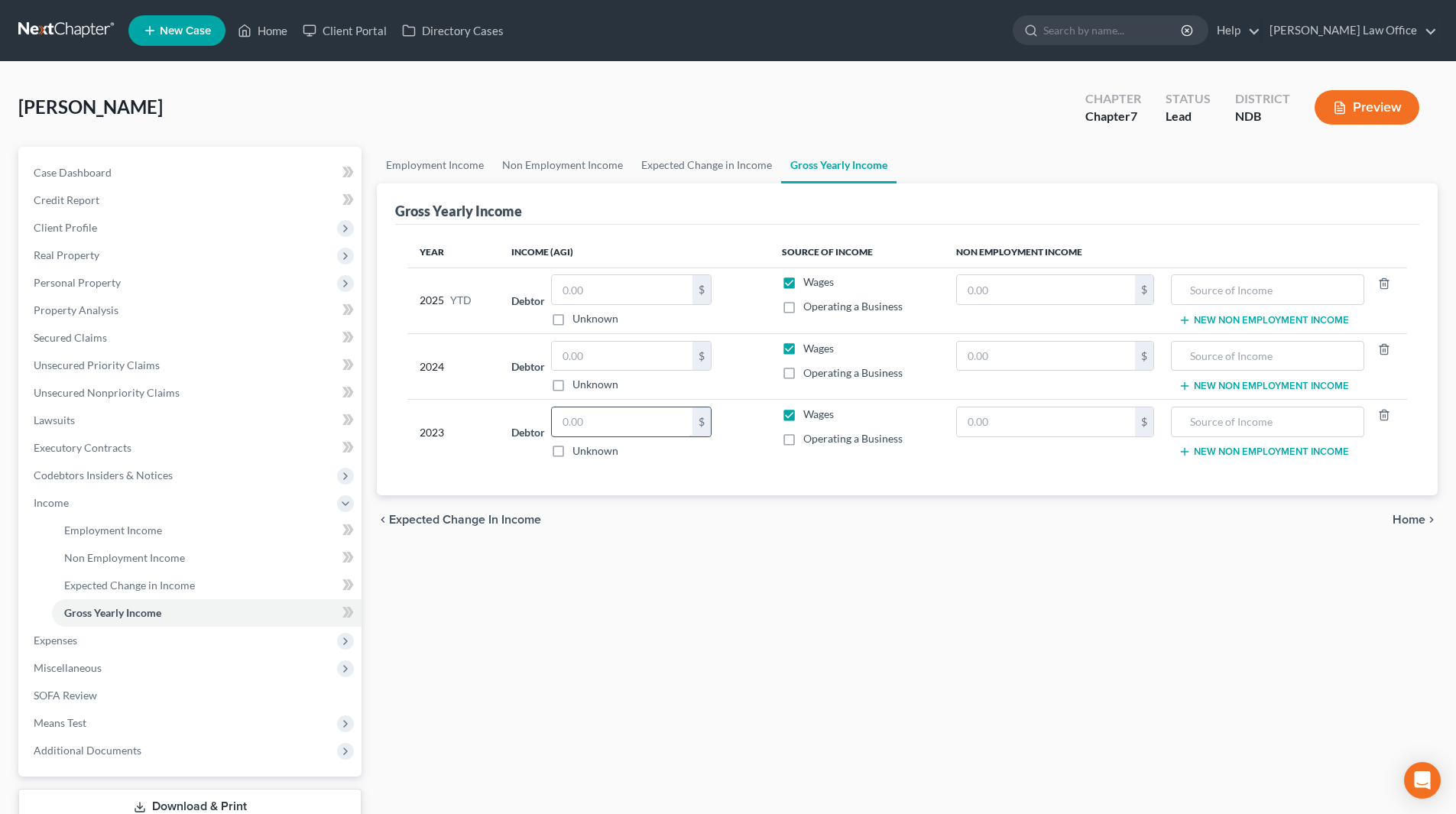
click at [609, 407] on input "text" at bounding box center [622, 422] width 141 height 29
type input "50,057"
click at [600, 360] on input "text" at bounding box center [622, 357] width 141 height 29
type input "57,383"
